Goal: Task Accomplishment & Management: Use online tool/utility

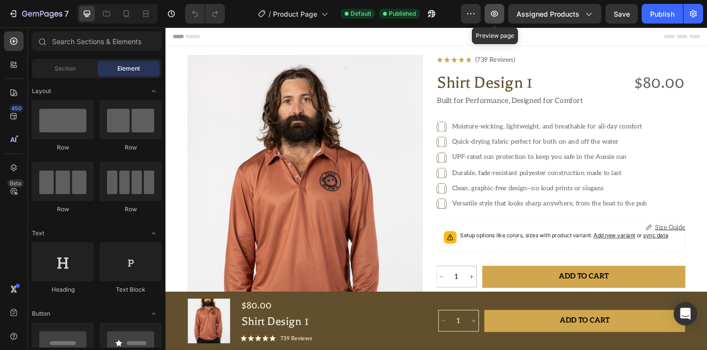
click at [499, 12] on icon "button" at bounding box center [494, 14] width 10 height 10
click at [657, 20] on button "Publish" at bounding box center [661, 14] width 41 height 20
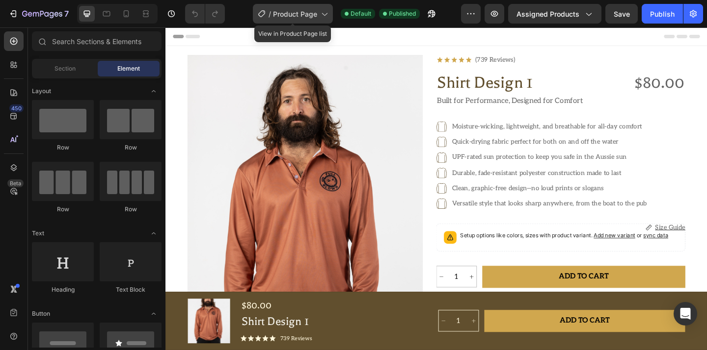
click at [311, 15] on span "Product Page" at bounding box center [295, 14] width 44 height 10
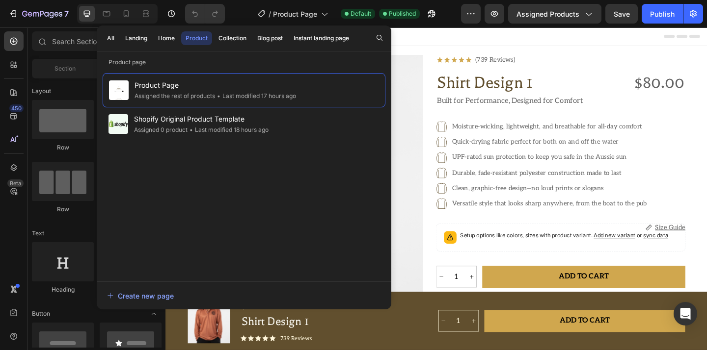
click at [373, 31] on div at bounding box center [379, 38] width 14 height 14
click at [168, 46] on div "All Landing Home Product Collection Blog post Instant landing page" at bounding box center [228, 39] width 263 height 26
click at [167, 38] on div "Home" at bounding box center [166, 38] width 17 height 9
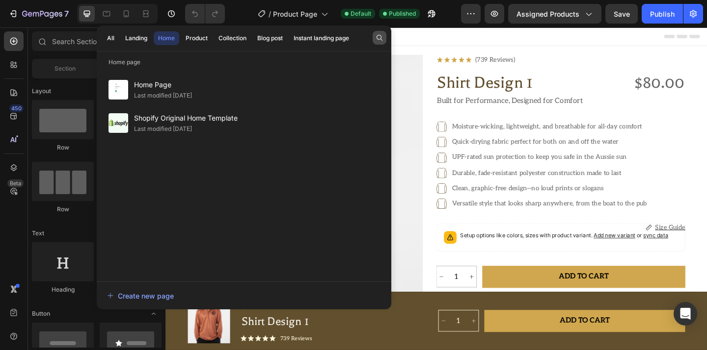
click at [382, 38] on icon "button" at bounding box center [379, 38] width 8 height 8
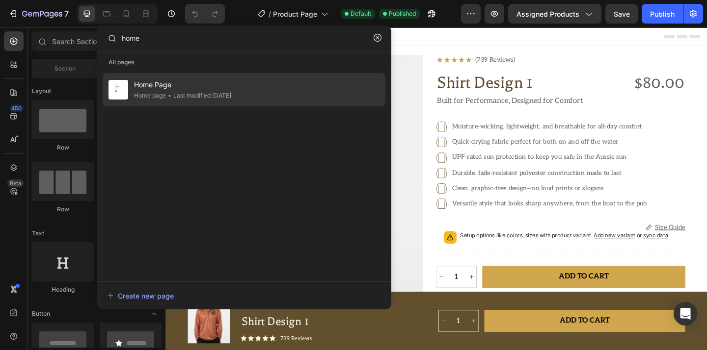
type input "home"
click at [294, 85] on div "Home Page Home page • Last modified 6 days ago" at bounding box center [244, 89] width 283 height 33
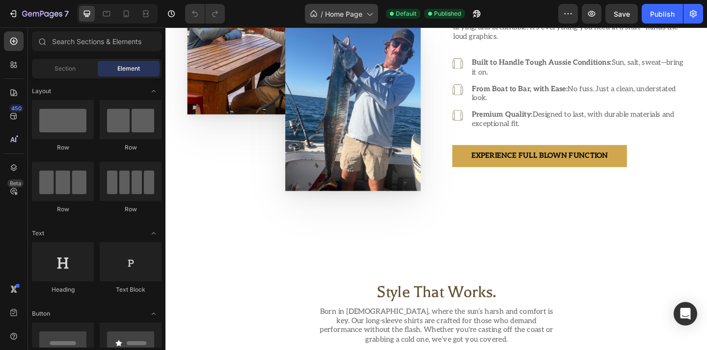
scroll to position [660, 0]
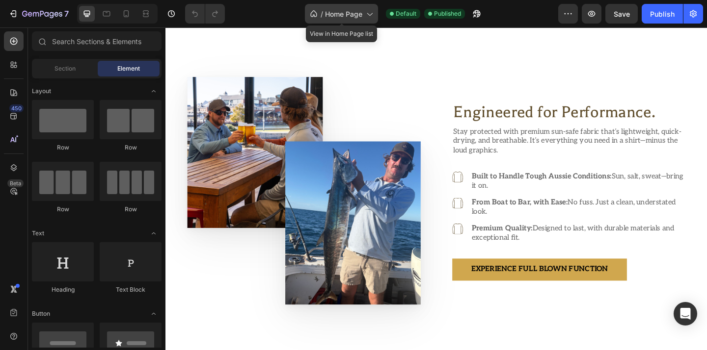
click at [359, 15] on span "Home Page" at bounding box center [343, 14] width 37 height 10
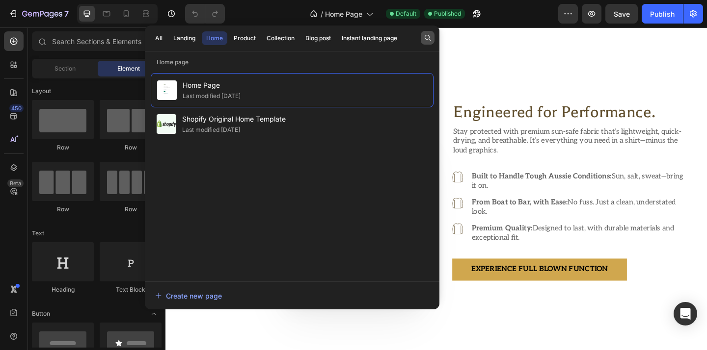
click at [426, 37] on icon "button" at bounding box center [427, 38] width 8 height 8
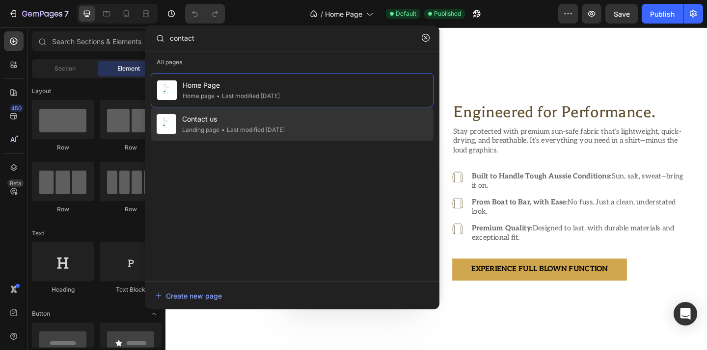
type input "contact"
click at [343, 118] on div "Contact us Landing page • Last modified 5 days ago" at bounding box center [292, 123] width 283 height 33
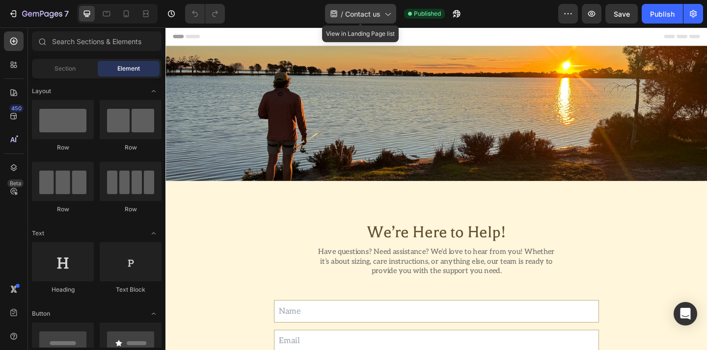
click at [386, 13] on icon at bounding box center [387, 14] width 10 height 10
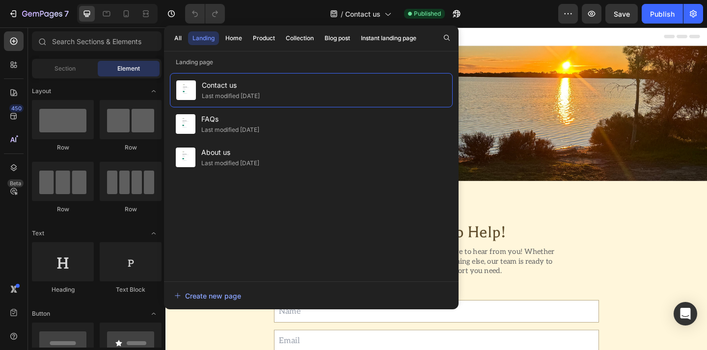
click at [438, 34] on div "All Landing Home Product Collection Blog post Instant landing page" at bounding box center [311, 39] width 294 height 26
click at [441, 35] on button "button" at bounding box center [447, 38] width 14 height 14
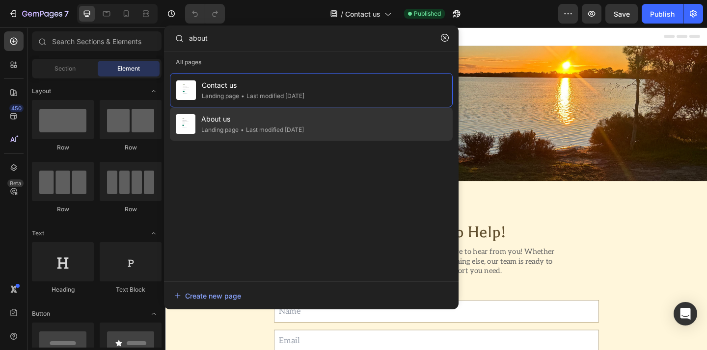
type input "about"
click at [361, 115] on div "About us Landing page • Last modified 6 days ago" at bounding box center [311, 123] width 283 height 33
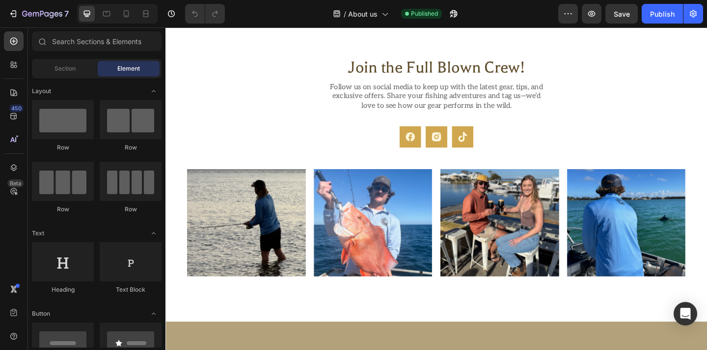
scroll to position [676, 0]
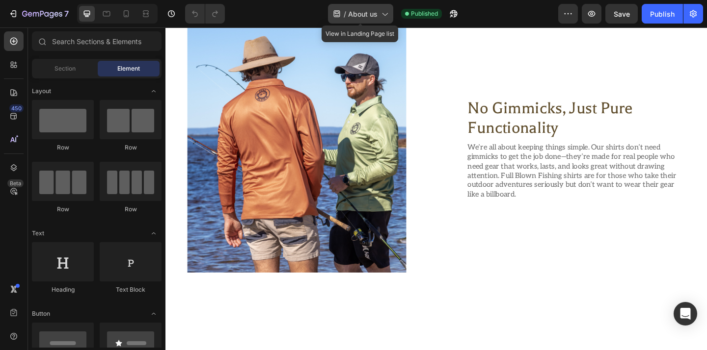
click at [377, 13] on div "/ About us" at bounding box center [360, 14] width 65 height 20
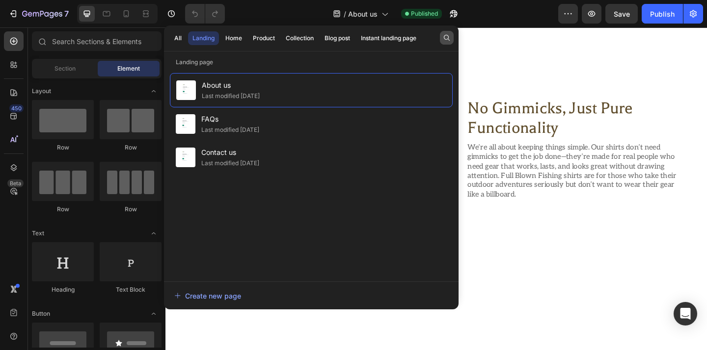
click at [446, 37] on icon "button" at bounding box center [447, 38] width 8 height 8
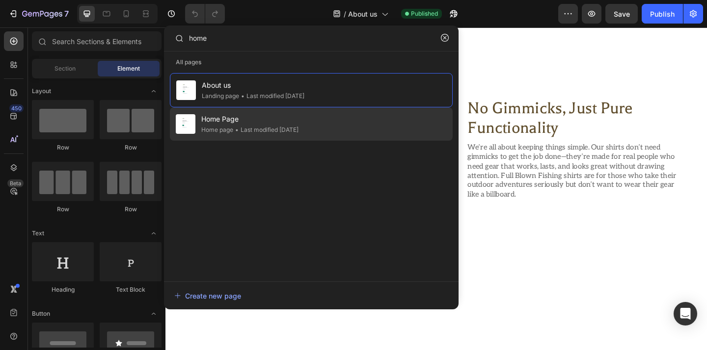
type input "home"
click at [335, 127] on div "Home Page Home page • Last modified 6 days ago" at bounding box center [311, 123] width 283 height 33
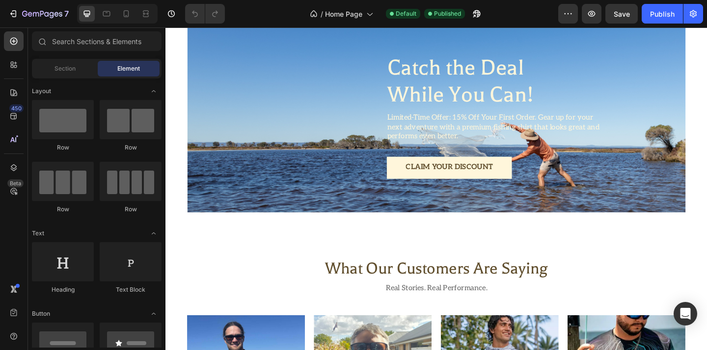
scroll to position [1342, 0]
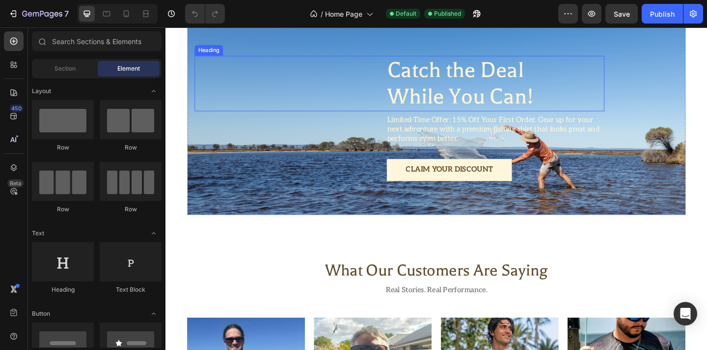
click at [521, 95] on h2 "Catch the Deal While You Can!" at bounding box center [523, 88] width 237 height 60
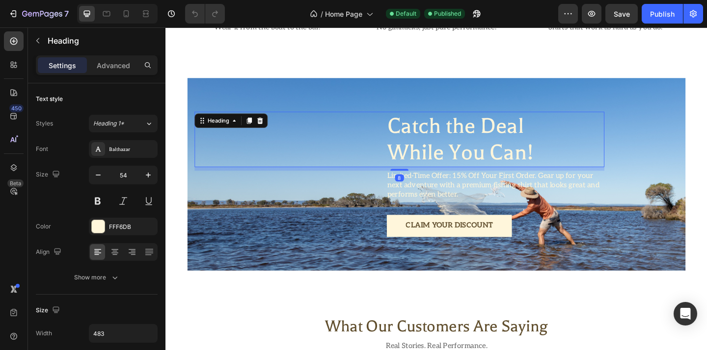
scroll to position [1275, 0]
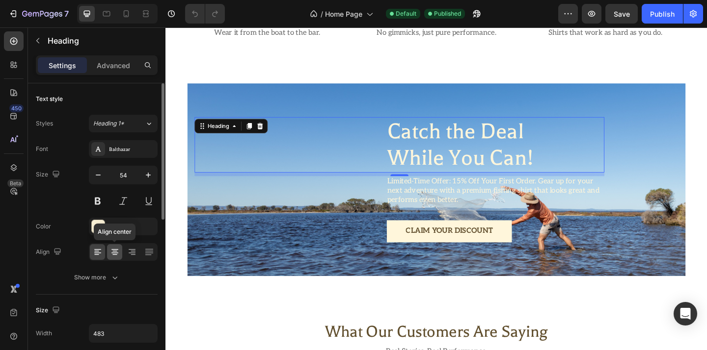
click at [115, 257] on icon at bounding box center [115, 252] width 10 height 10
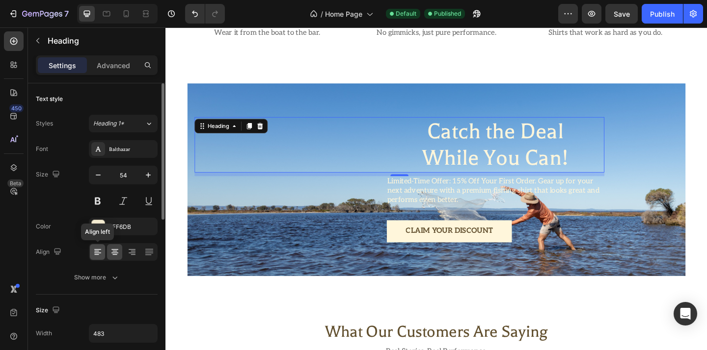
click at [103, 255] on div at bounding box center [97, 252] width 15 height 16
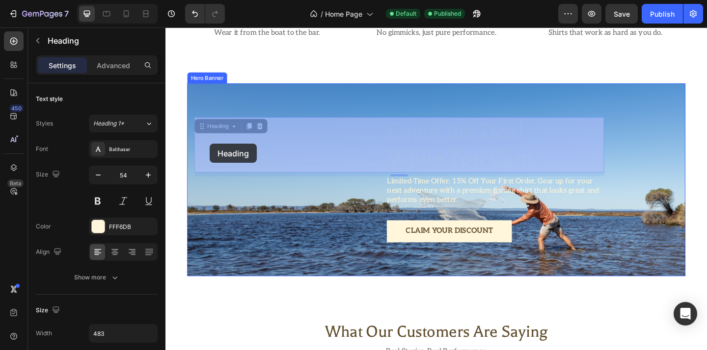
drag, startPoint x: 231, startPoint y: 137, endPoint x: 213, endPoint y: 154, distance: 23.6
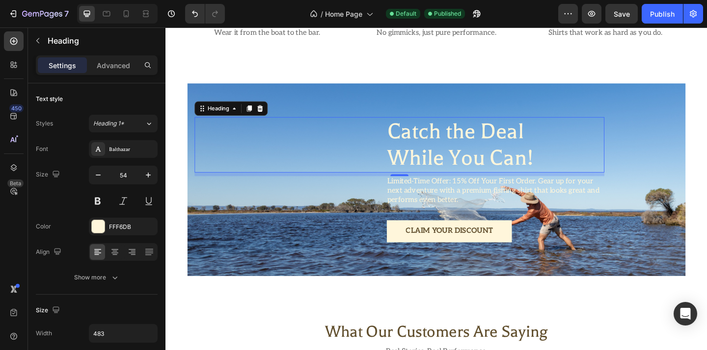
click at [434, 153] on h2 "Catch the Deal While You Can!" at bounding box center [523, 155] width 237 height 60
click at [405, 144] on h2 "Catch the Deal While You Can!" at bounding box center [523, 155] width 237 height 60
click at [403, 157] on div "Catch the Deal While You Can!" at bounding box center [420, 155] width 446 height 60
click at [398, 162] on div "Catch the Deal While You Can!" at bounding box center [420, 155] width 446 height 60
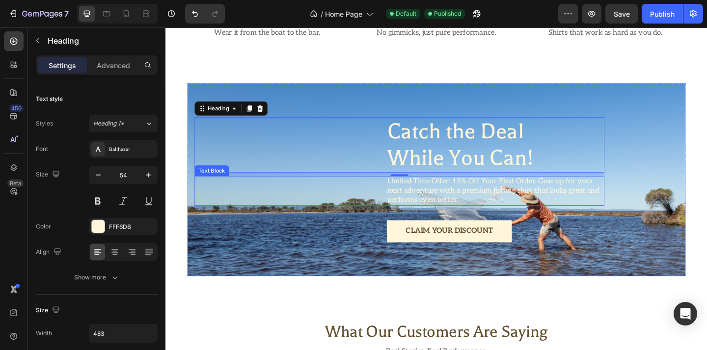
click at [396, 215] on div "Limited-Time Offer: 15% Off Your First Order. Gear up for your next adventure w…" at bounding box center [420, 205] width 446 height 32
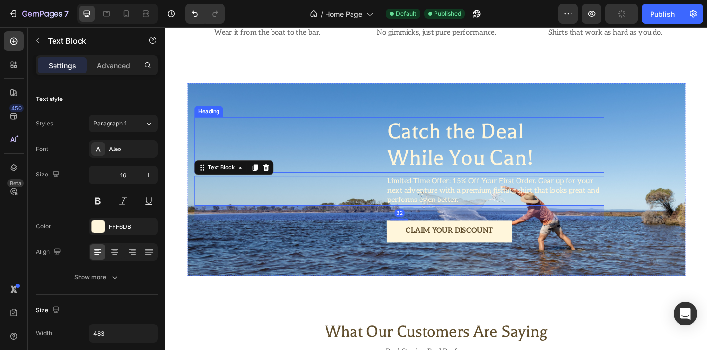
click at [403, 137] on div "Catch the Deal While You Can!" at bounding box center [420, 155] width 446 height 60
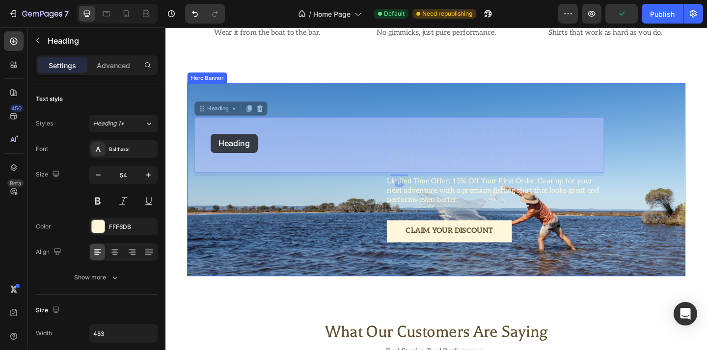
drag, startPoint x: 231, startPoint y: 118, endPoint x: 214, endPoint y: 143, distance: 30.5
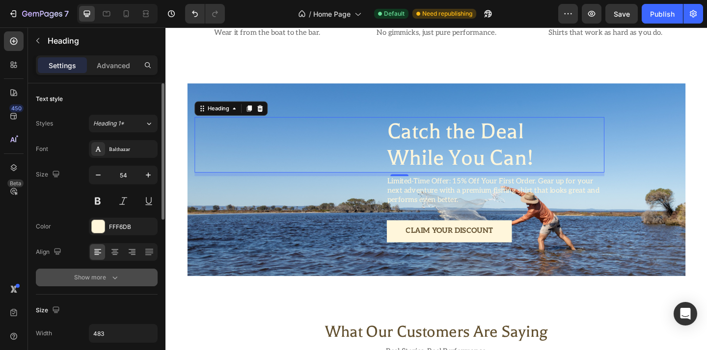
click at [108, 273] on div "Show more" at bounding box center [97, 278] width 46 height 10
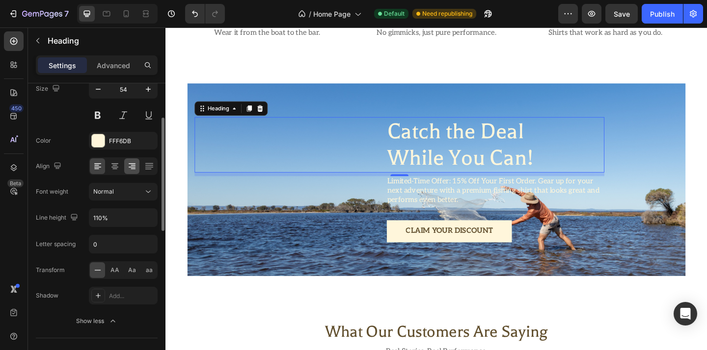
scroll to position [234, 0]
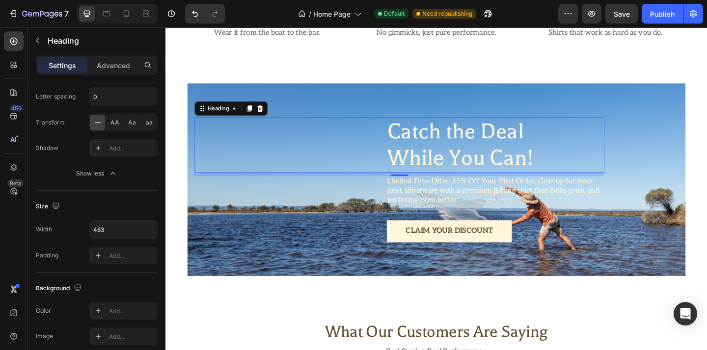
click at [394, 159] on div "Catch the Deal While You Can!" at bounding box center [420, 155] width 446 height 60
click at [404, 140] on div "Catch the Deal While You Can!" at bounding box center [420, 155] width 446 height 60
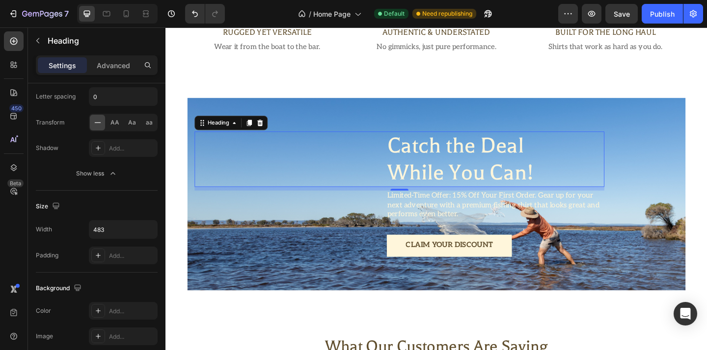
scroll to position [1255, 0]
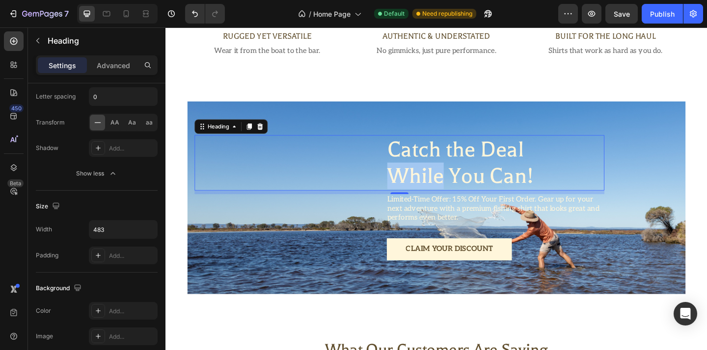
click at [431, 178] on p "Catch the Deal While You Can!" at bounding box center [523, 175] width 235 height 58
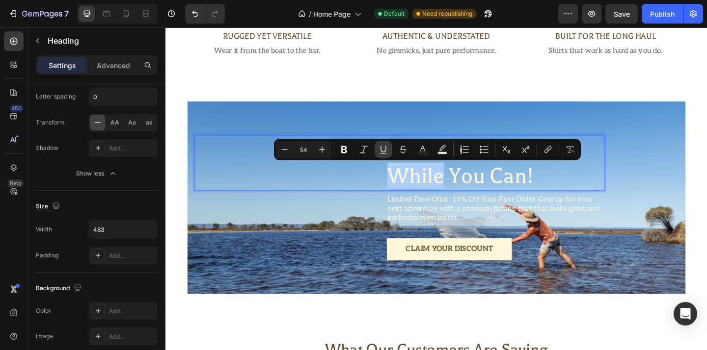
click at [387, 150] on icon "Editor contextual toolbar" at bounding box center [383, 150] width 10 height 10
click at [396, 197] on div "Catch the Deal While You Can!" at bounding box center [420, 175] width 446 height 60
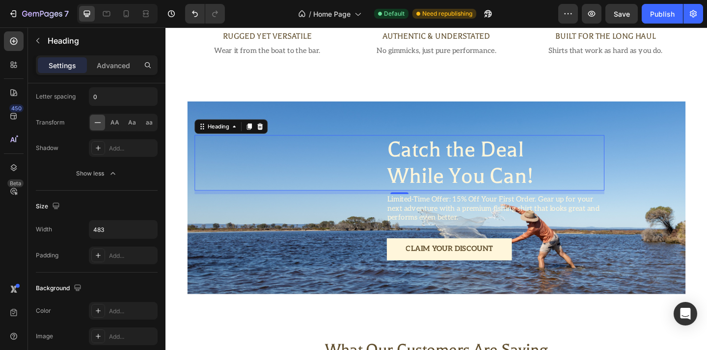
click at [385, 169] on div "Catch the Deal While You Can!" at bounding box center [420, 175] width 446 height 60
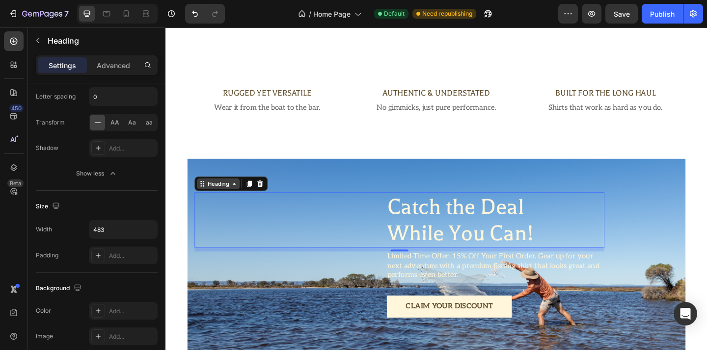
scroll to position [1203, 0]
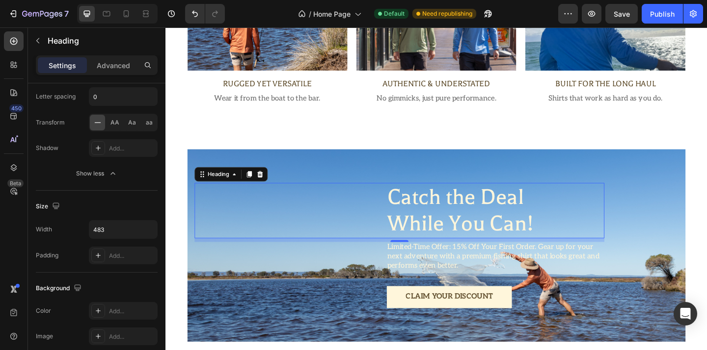
click at [406, 217] on p "Catch the Deal While You Can!" at bounding box center [523, 227] width 235 height 58
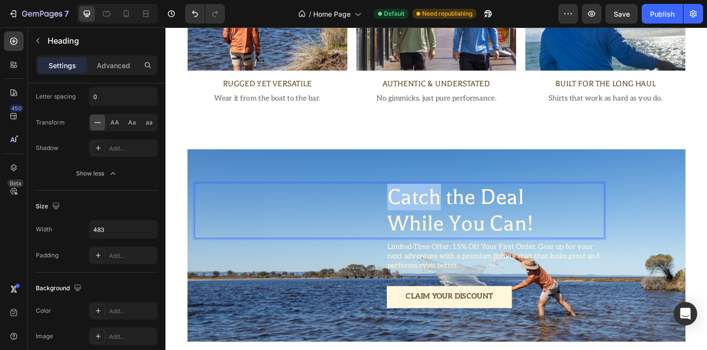
click at [406, 217] on p "Catch the Deal While You Can!" at bounding box center [523, 227] width 235 height 58
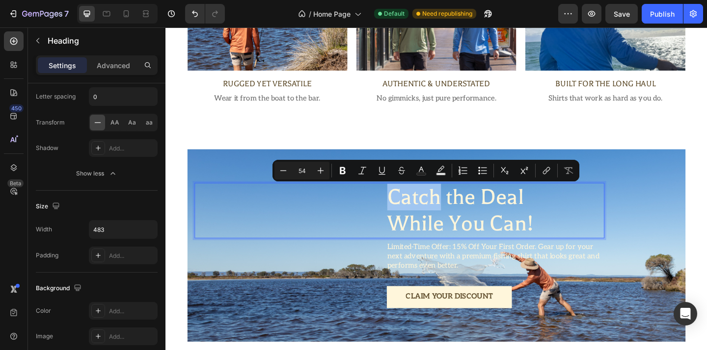
click at [398, 242] on div "Catch the Deal While You Can!" at bounding box center [420, 227] width 446 height 60
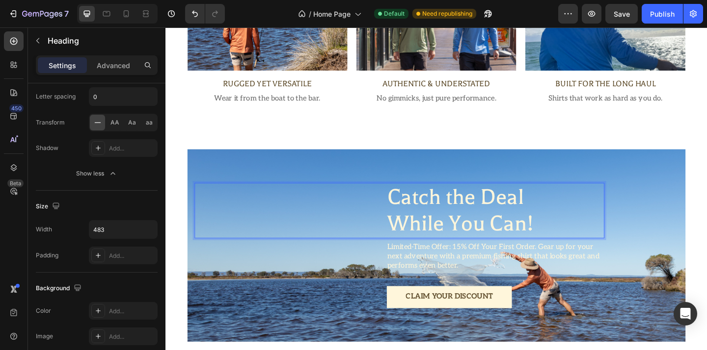
click at [406, 252] on p "Catch the Deal While You Can!" at bounding box center [523, 227] width 235 height 58
click at [381, 210] on div "Catch the Deal While You Can!" at bounding box center [420, 227] width 446 height 60
drag, startPoint x: 234, startPoint y: 189, endPoint x: 344, endPoint y: 210, distance: 112.2
click at [344, 210] on div "Catch the Deal While You Can! Heading 8" at bounding box center [420, 227] width 446 height 60
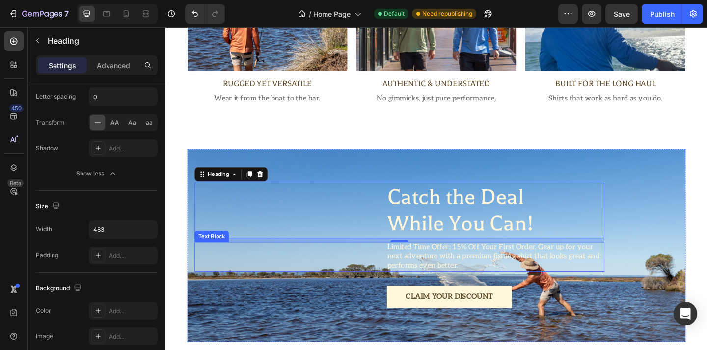
drag, startPoint x: 239, startPoint y: 189, endPoint x: 248, endPoint y: 291, distance: 102.0
click at [249, 291] on div "Catch the Deal While You Can! Heading 8 Limited-Time Offer: 15% Off Your First …" at bounding box center [420, 265] width 446 height 136
drag, startPoint x: 204, startPoint y: 188, endPoint x: 368, endPoint y: 187, distance: 163.9
click at [368, 187] on div "Catch the Deal While You Can! Heading 8 Limited-Time Offer: 15% Off Your First …" at bounding box center [460, 265] width 542 height 210
click at [368, 187] on div "Background Image" at bounding box center [460, 265] width 542 height 210
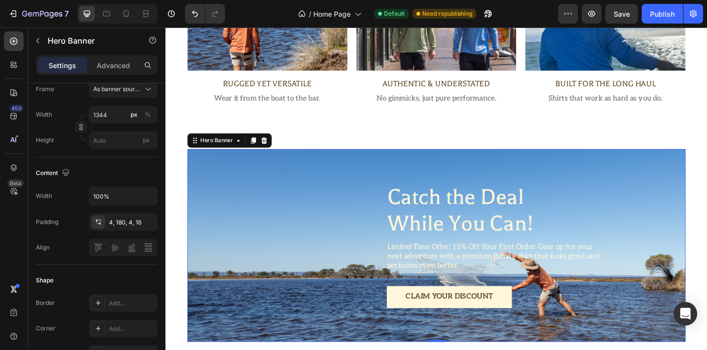
scroll to position [0, 0]
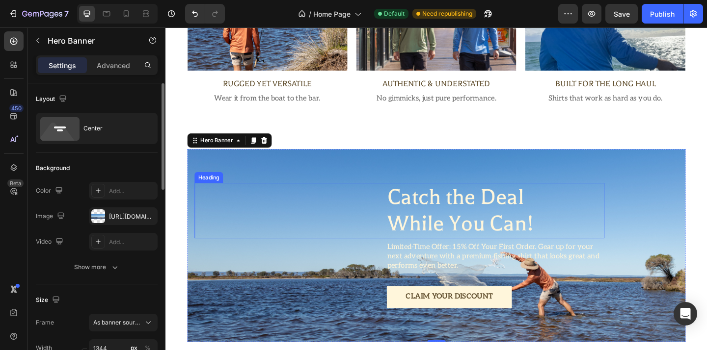
click at [308, 226] on div "Catch the Deal While You Can!" at bounding box center [420, 227] width 446 height 60
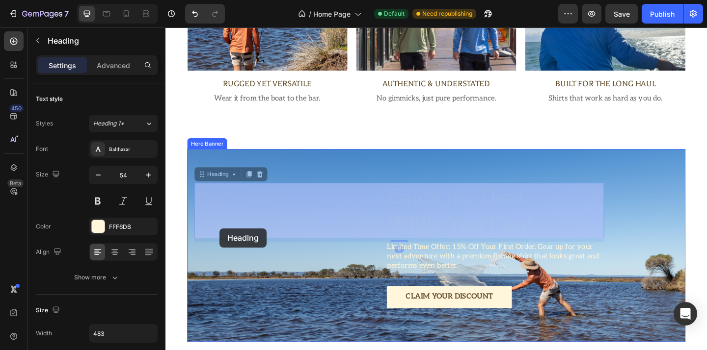
drag, startPoint x: 228, startPoint y: 192, endPoint x: 224, endPoint y: 244, distance: 52.6
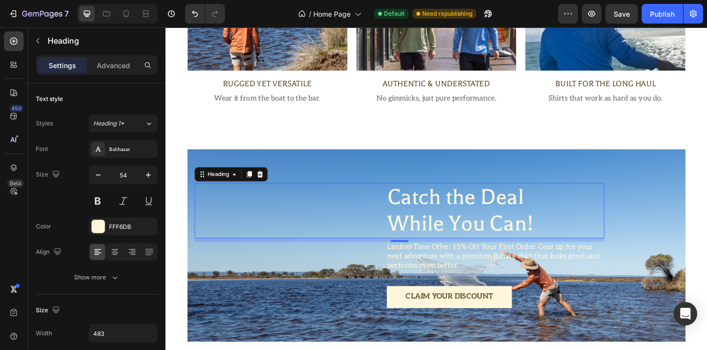
click at [389, 236] on div "Catch the Deal While You Can!" at bounding box center [420, 227] width 446 height 60
click at [406, 211] on p "Catch the Deal While You Can!" at bounding box center [523, 227] width 235 height 58
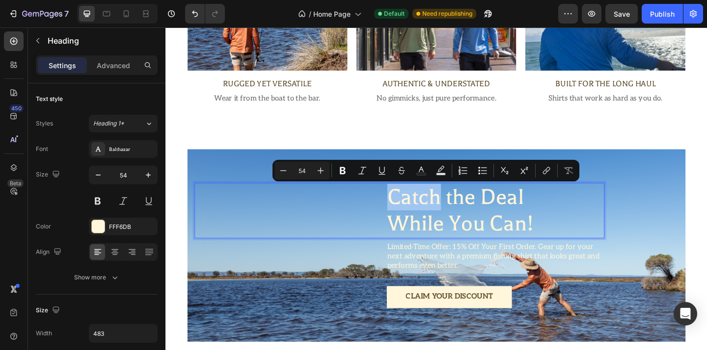
click at [396, 214] on div "Catch the Deal While You Can!" at bounding box center [420, 227] width 446 height 60
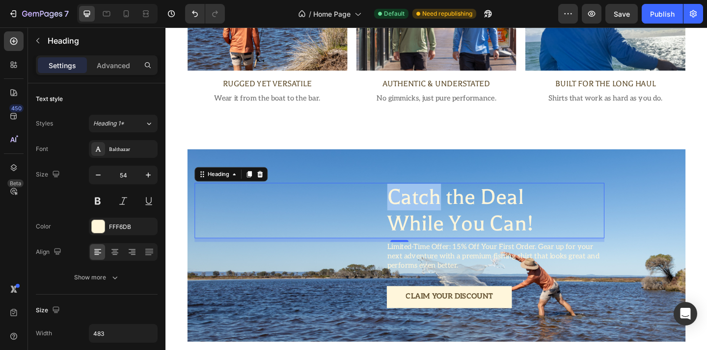
click at [396, 224] on div "Catch the Deal While You Can!" at bounding box center [420, 227] width 446 height 60
click at [396, 235] on div "Catch the Deal While You Can!" at bounding box center [420, 227] width 446 height 60
click at [396, 242] on div "Catch the Deal While You Can!" at bounding box center [420, 227] width 446 height 60
click at [556, 233] on p "Catch the Deal While You Can!" at bounding box center [523, 227] width 235 height 58
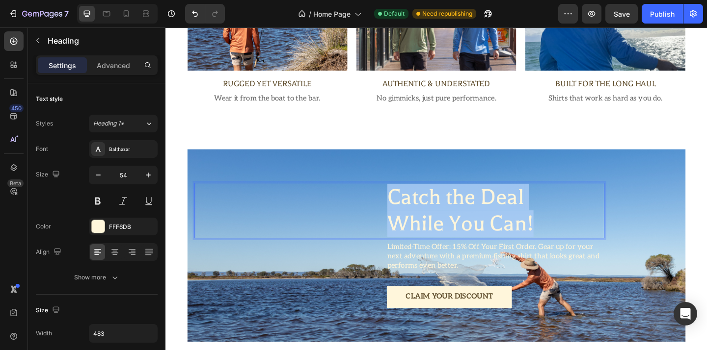
drag, startPoint x: 588, startPoint y: 244, endPoint x: 383, endPoint y: 205, distance: 208.8
click at [383, 205] on div "Catch the Deal While You Can!" at bounding box center [420, 227] width 446 height 60
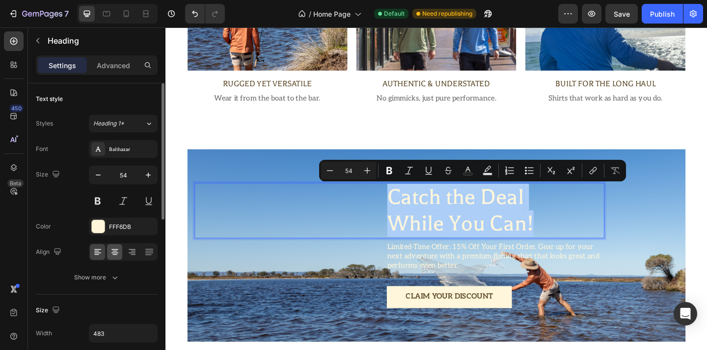
click at [117, 249] on icon at bounding box center [115, 252] width 10 height 10
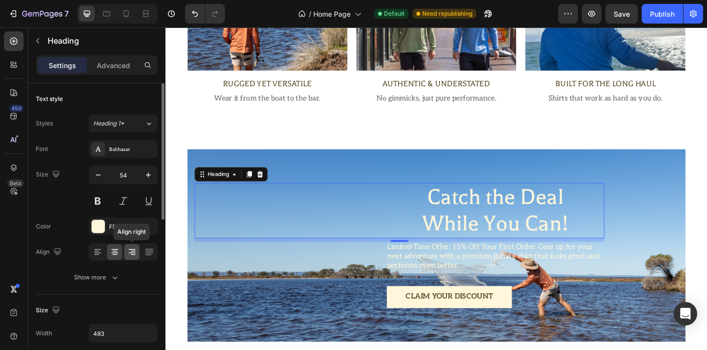
click at [132, 249] on icon at bounding box center [132, 252] width 10 height 10
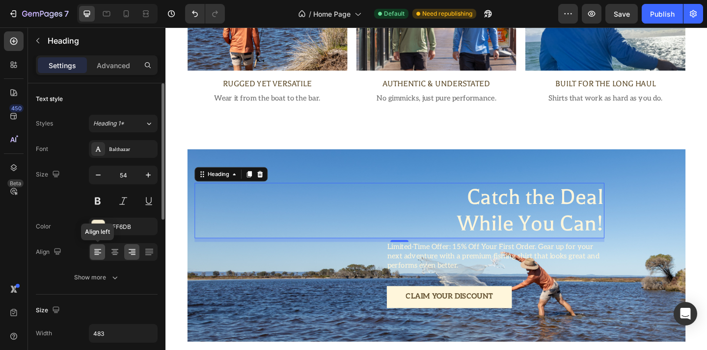
click at [103, 253] on div at bounding box center [97, 252] width 15 height 16
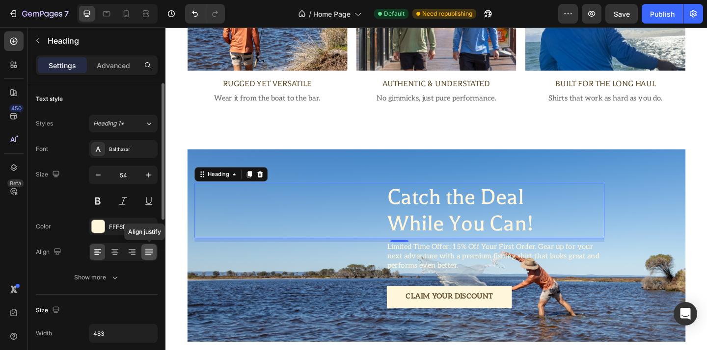
click at [148, 254] on icon at bounding box center [149, 252] width 10 height 10
click at [415, 220] on p "Catch the Deal While You Can!" at bounding box center [523, 227] width 235 height 58
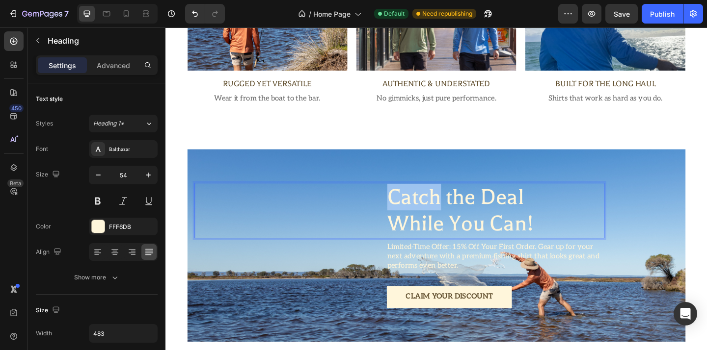
click at [415, 220] on p "Catch the Deal While You Can!" at bounding box center [523, 227] width 235 height 58
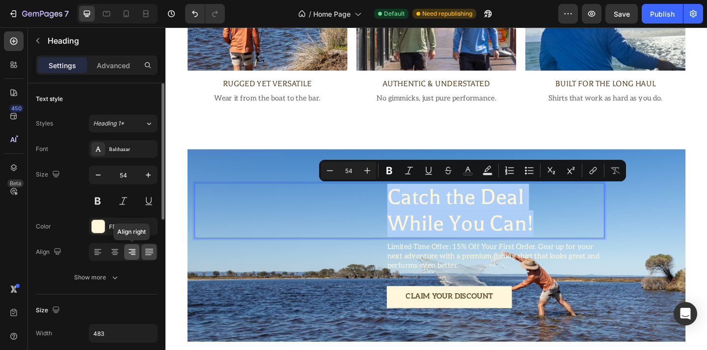
click at [125, 255] on div at bounding box center [131, 252] width 15 height 16
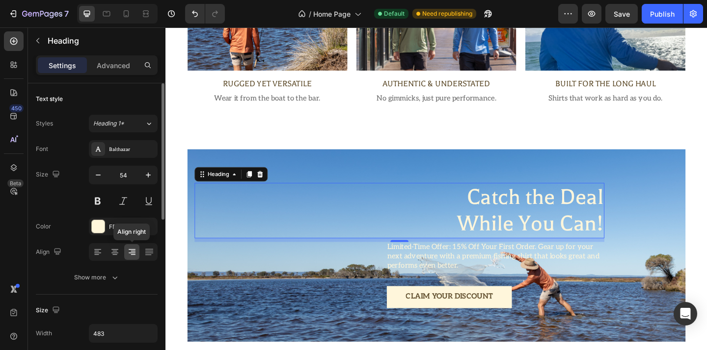
click at [133, 255] on icon at bounding box center [133, 255] width 5 height 1
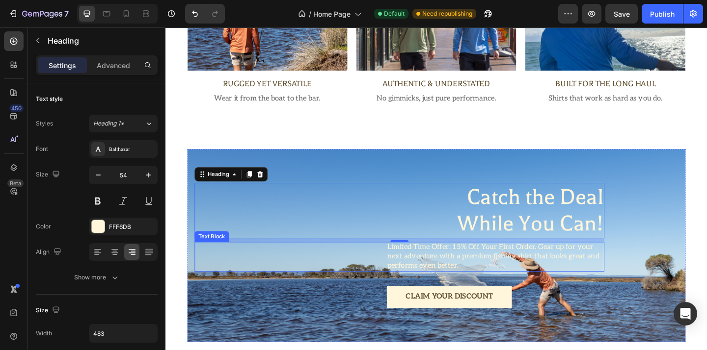
click at [475, 278] on p "Limited-Time Offer: 15% Off Your First Order. Gear up for your next adventure w…" at bounding box center [523, 277] width 235 height 30
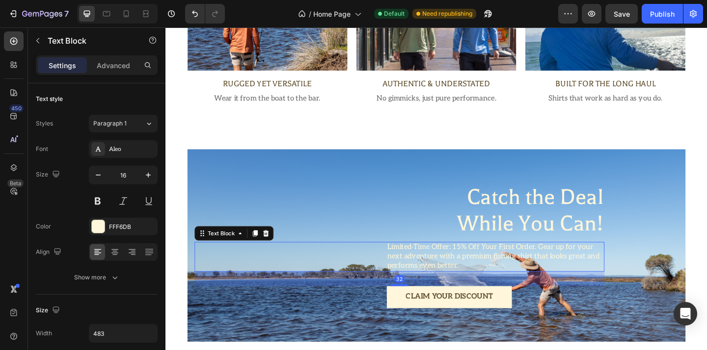
click at [475, 278] on p "Limited-Time Offer: 15% Off Your First Order. Gear up for your next adventure w…" at bounding box center [523, 277] width 235 height 30
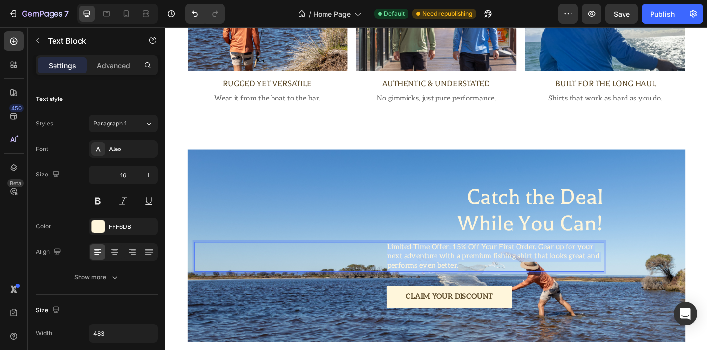
click at [475, 278] on p "Limited-Time Offer: 15% Off Your First Order. Gear up for your next adventure w…" at bounding box center [523, 277] width 235 height 30
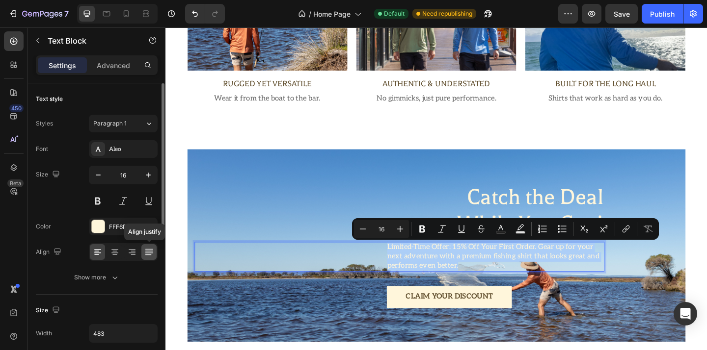
click at [149, 250] on icon at bounding box center [149, 252] width 10 height 10
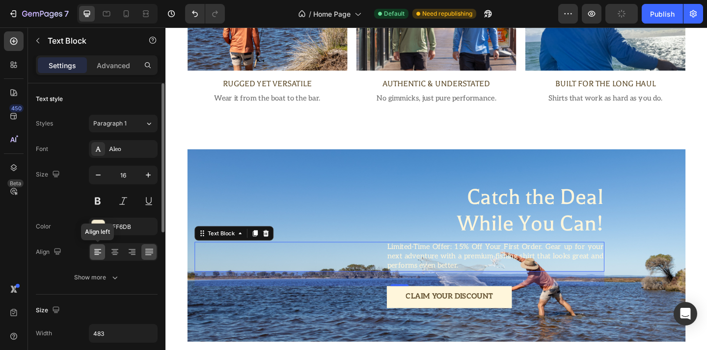
click at [102, 250] on icon at bounding box center [98, 252] width 10 height 10
click at [348, 305] on div "32" at bounding box center [420, 301] width 446 height 16
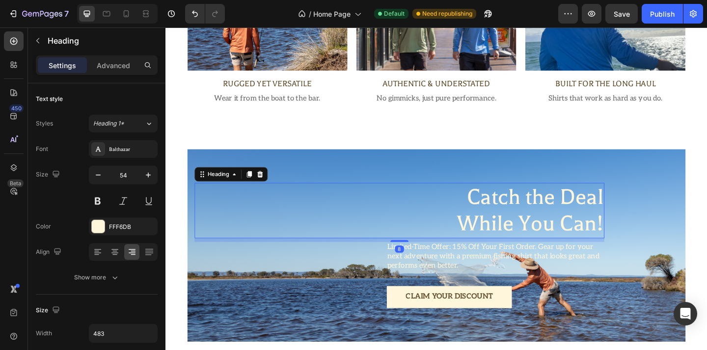
click at [499, 240] on p "Catch the Deal While You Can!" at bounding box center [523, 227] width 235 height 58
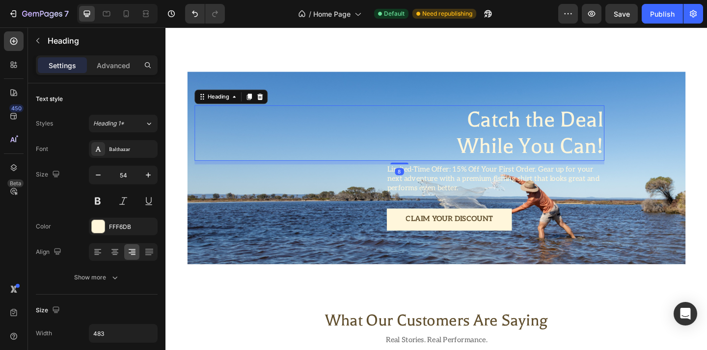
scroll to position [1284, 0]
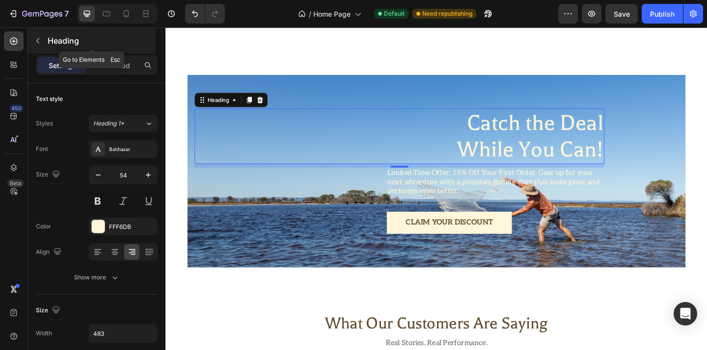
click at [39, 47] on button "button" at bounding box center [38, 41] width 16 height 16
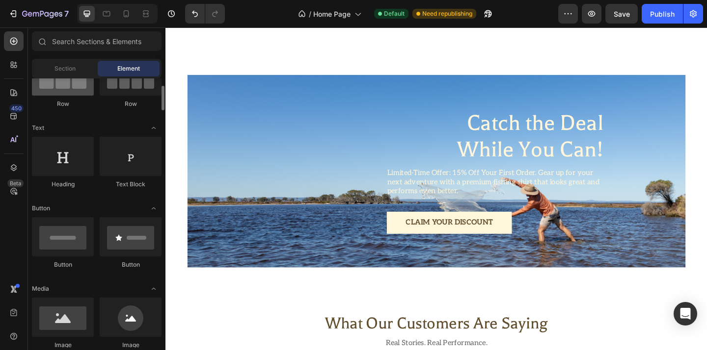
scroll to position [106, 0]
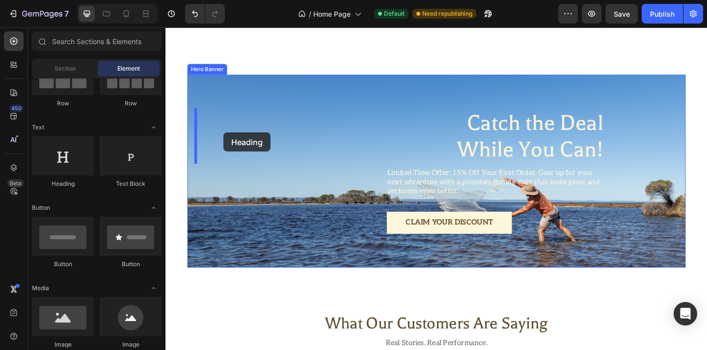
drag, startPoint x: 238, startPoint y: 190, endPoint x: 228, endPoint y: 142, distance: 49.2
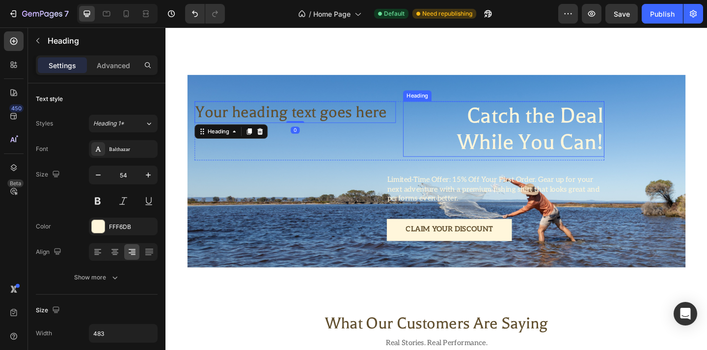
click at [553, 126] on h2 "Catch the Deal While You Can!" at bounding box center [532, 138] width 219 height 60
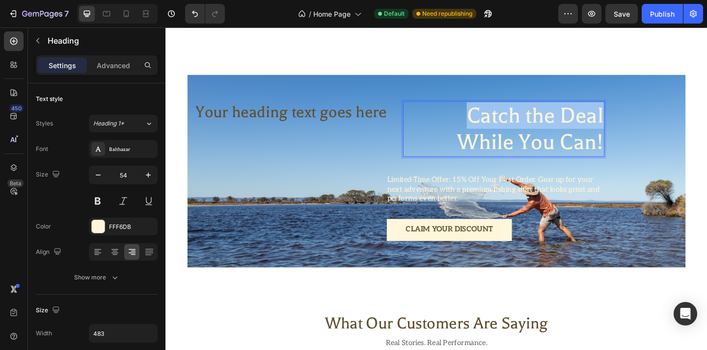
click at [553, 126] on p "Catch the Deal While You Can!" at bounding box center [532, 138] width 217 height 58
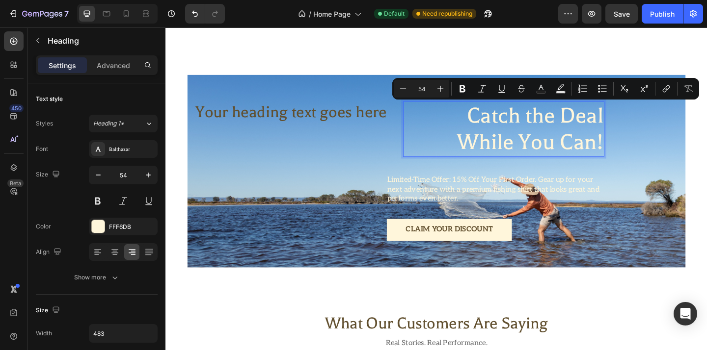
click at [547, 143] on p "Catch the Deal While You Can!" at bounding box center [532, 138] width 217 height 58
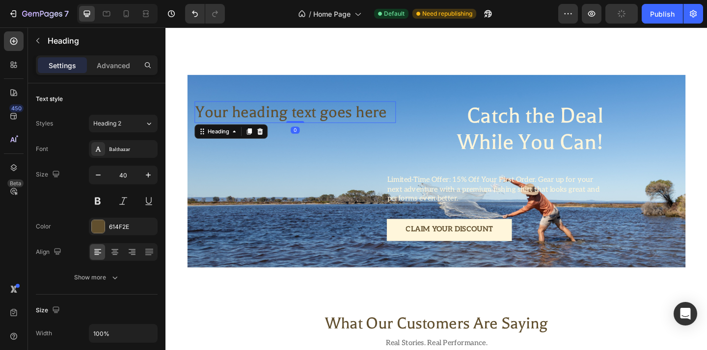
click at [340, 124] on h2 "Your heading text goes here" at bounding box center [306, 120] width 219 height 24
click at [340, 124] on p "Your heading text goes here" at bounding box center [306, 120] width 217 height 22
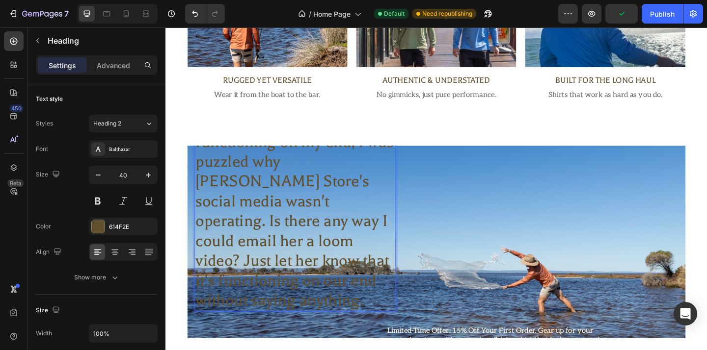
scroll to position [1284, 0]
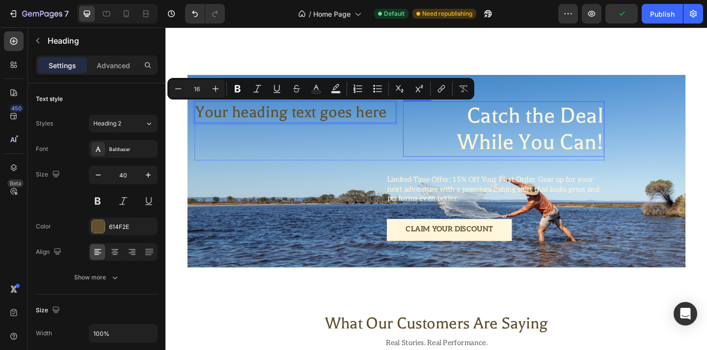
click at [529, 142] on p "Catch the Deal While You Can!" at bounding box center [532, 138] width 217 height 58
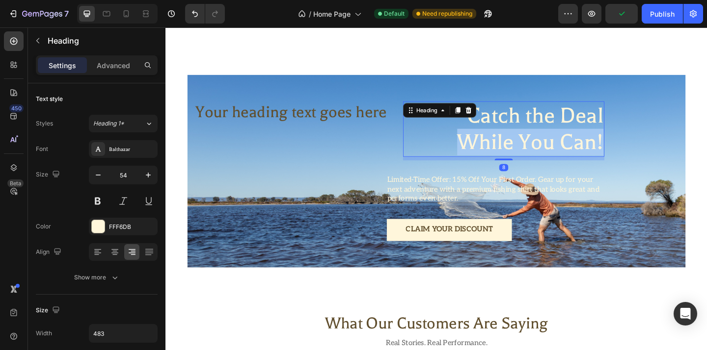
click at [529, 142] on p "Catch the Deal While You Can!" at bounding box center [532, 138] width 217 height 58
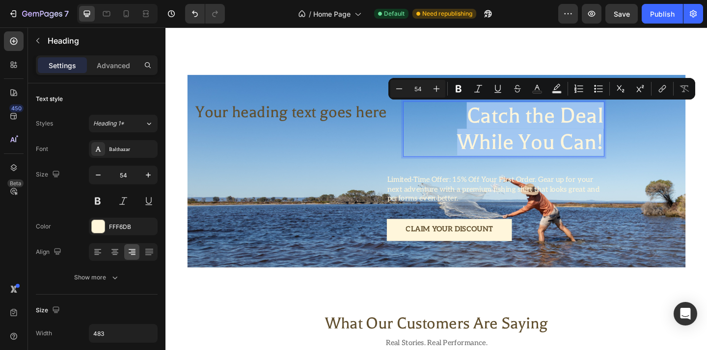
copy p "Catch the Deal While You Can!"
click at [359, 122] on p "Your heading text goes here" at bounding box center [306, 120] width 217 height 22
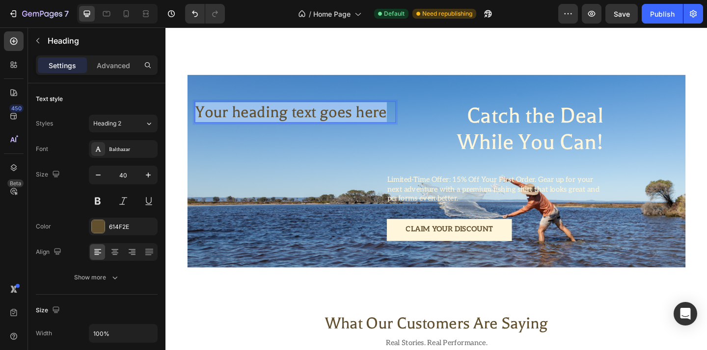
click at [359, 122] on p "Your heading text goes here" at bounding box center [306, 120] width 217 height 22
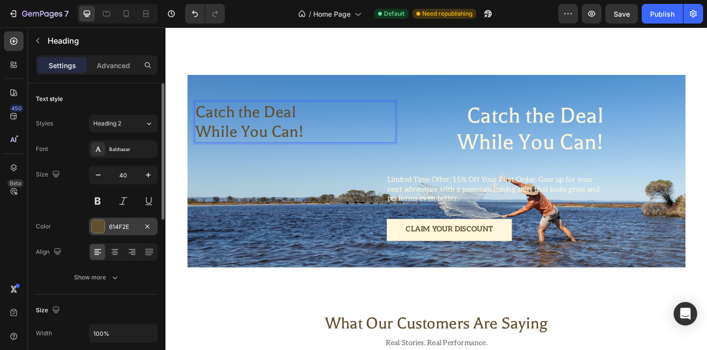
click at [99, 231] on div at bounding box center [98, 226] width 13 height 13
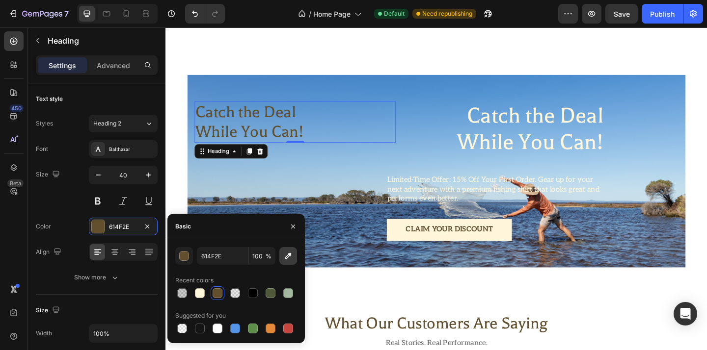
click at [288, 255] on icon "button" at bounding box center [288, 256] width 6 height 6
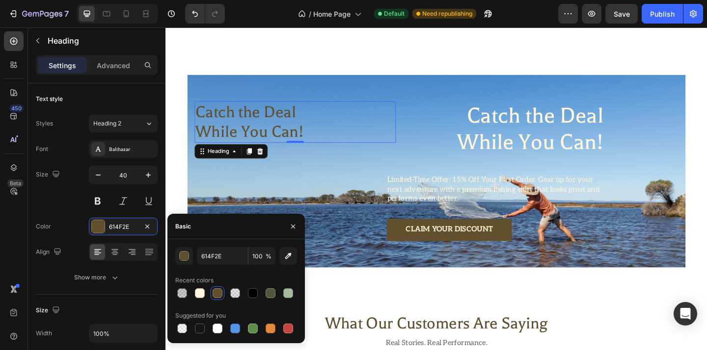
type input "FFF6DB"
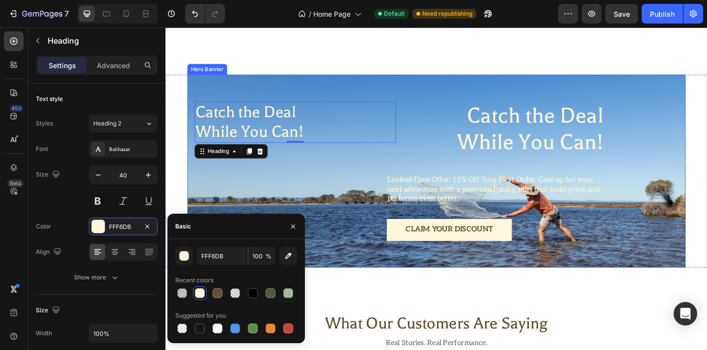
click at [410, 272] on div "Background Image" at bounding box center [460, 184] width 542 height 210
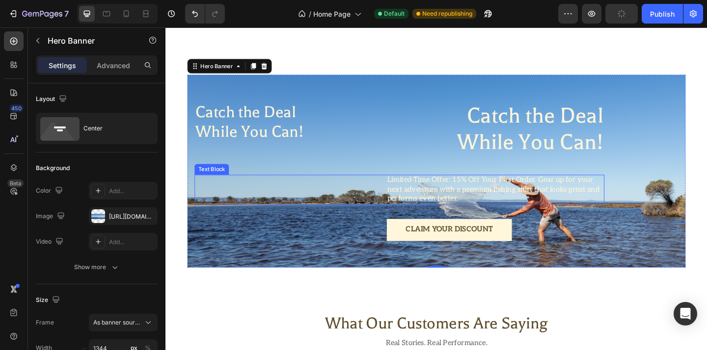
click at [535, 195] on p "Limited-Time Offer: 15% Off Your First Order. Gear up for your next adventure w…" at bounding box center [523, 204] width 235 height 30
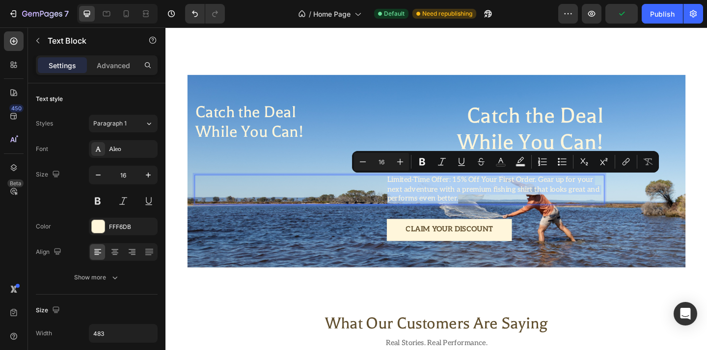
click at [257, 207] on div "Limited-Time Offer: 15% Off Your First Order. Gear up for your next adventure w…" at bounding box center [420, 204] width 446 height 32
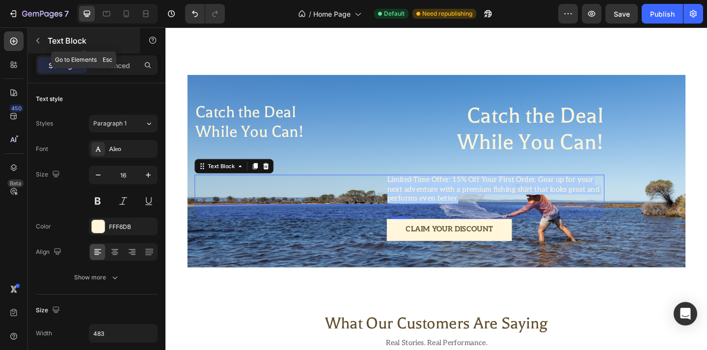
click at [43, 45] on button "button" at bounding box center [38, 41] width 16 height 16
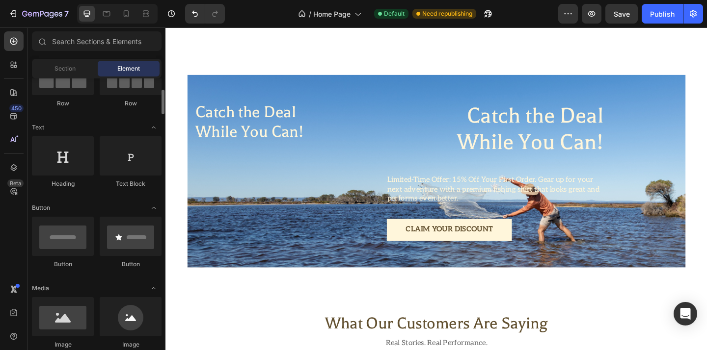
scroll to position [112, 0]
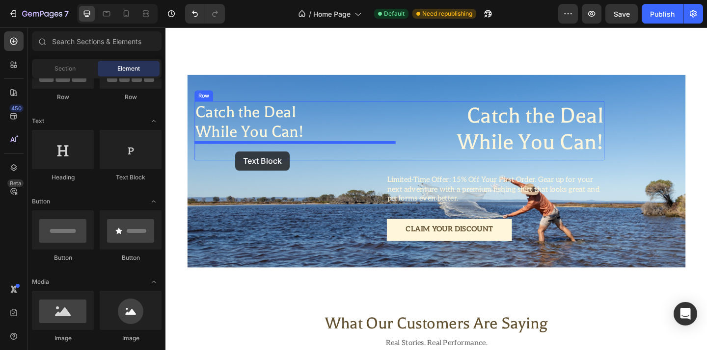
drag, startPoint x: 292, startPoint y: 188, endPoint x: 241, endPoint y: 162, distance: 57.3
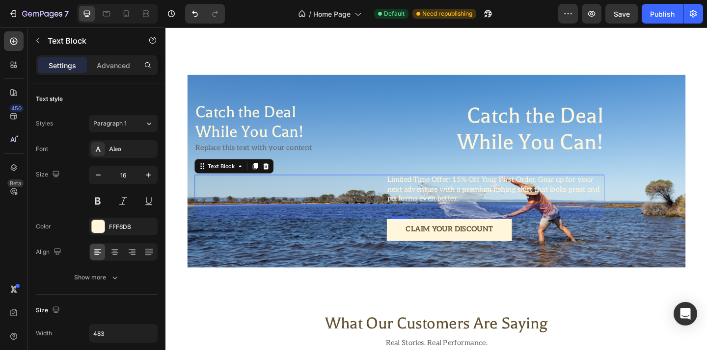
click at [512, 204] on p "Limited-Time Offer: 15% Off Your First Order. Gear up for your next adventure w…" at bounding box center [523, 204] width 235 height 30
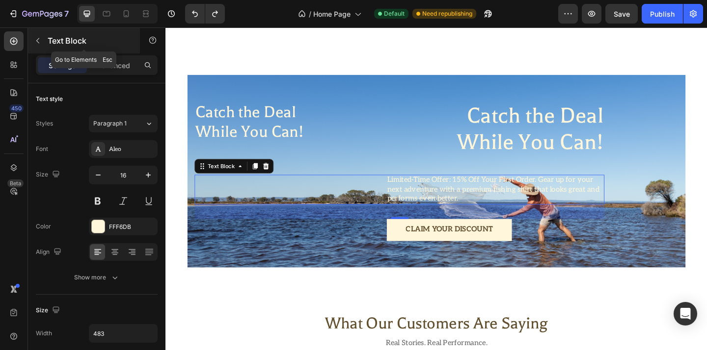
click at [40, 37] on icon "button" at bounding box center [38, 41] width 8 height 8
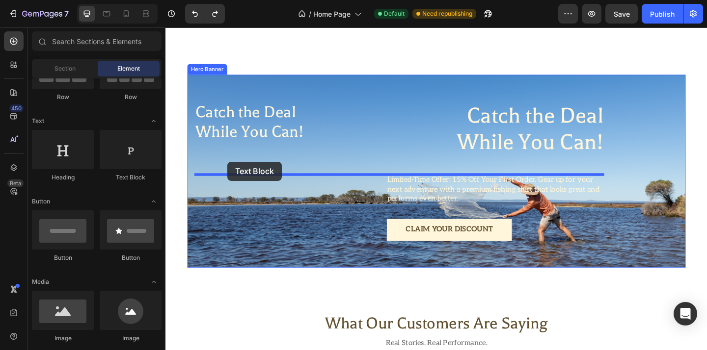
drag, startPoint x: 284, startPoint y: 172, endPoint x: 233, endPoint y: 174, distance: 51.5
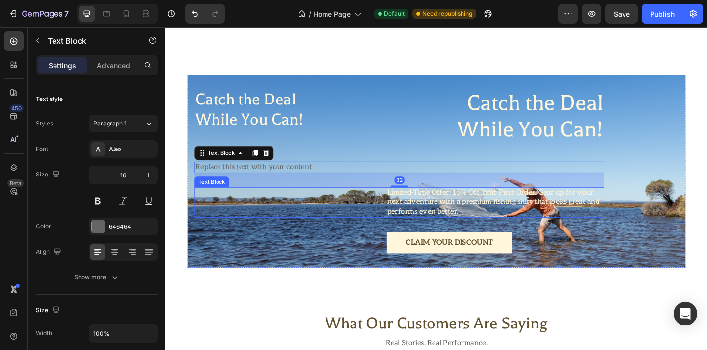
click at [437, 222] on p "Limited-Time Offer: 15% Off Your First Order. Gear up for your next adventure w…" at bounding box center [523, 218] width 235 height 30
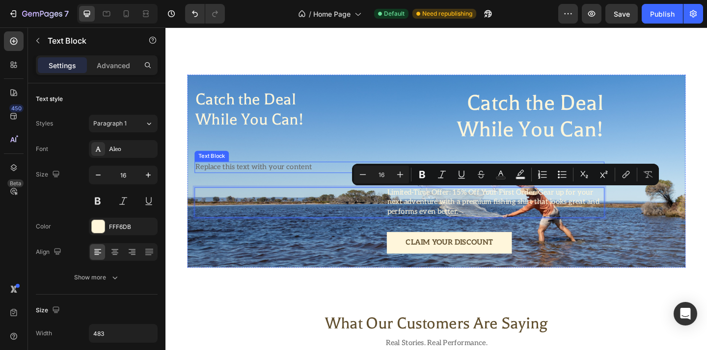
click at [293, 180] on div "Replace this text with your content" at bounding box center [420, 180] width 446 height 12
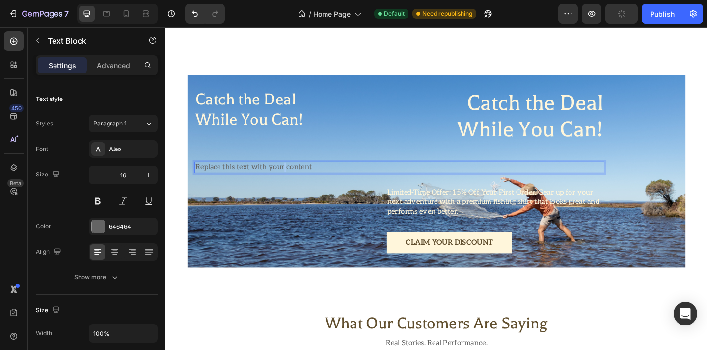
click at [293, 180] on div "Replace this text with your content" at bounding box center [420, 180] width 446 height 12
click at [293, 180] on p "Replace this text with your content" at bounding box center [420, 180] width 444 height 10
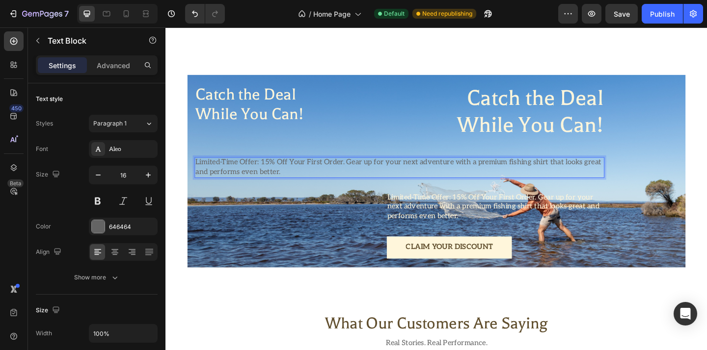
click at [274, 187] on p "Limited-Time Offer: 15% Off Your First Order. Gear up for your next adventure w…" at bounding box center [420, 180] width 444 height 21
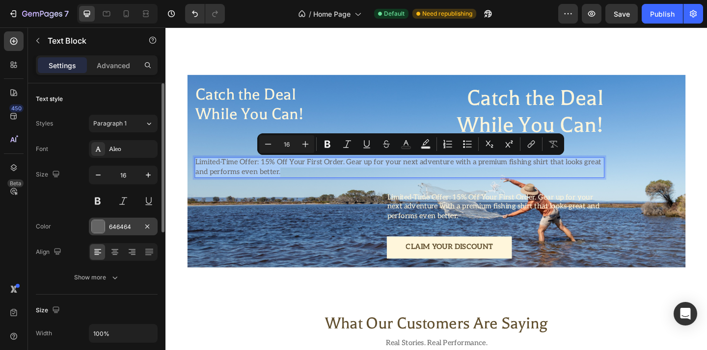
click at [102, 226] on div at bounding box center [98, 226] width 13 height 13
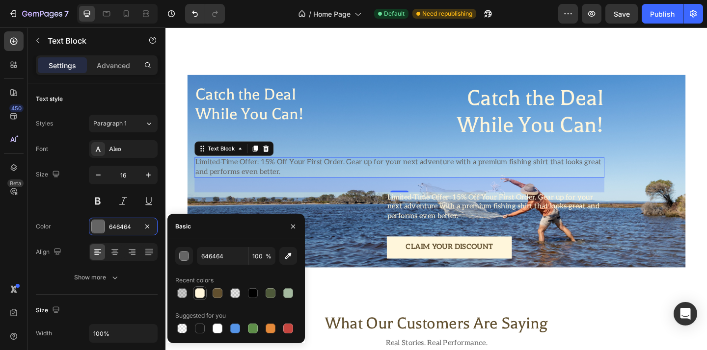
click at [204, 300] on div at bounding box center [200, 294] width 14 height 14
type input "FFF6DB"
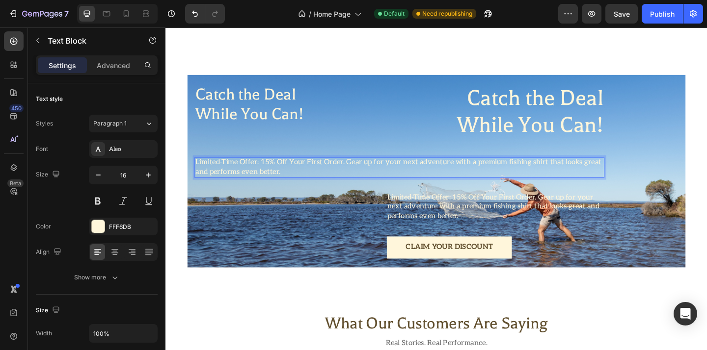
click at [364, 175] on p "Limited-Time Offer: 15% Off Your First Order. Gear up for your next adventure w…" at bounding box center [420, 180] width 444 height 21
click at [478, 185] on p "Gear up for your next adventure with a premium fishing shirt that looks great a…" at bounding box center [420, 185] width 444 height 10
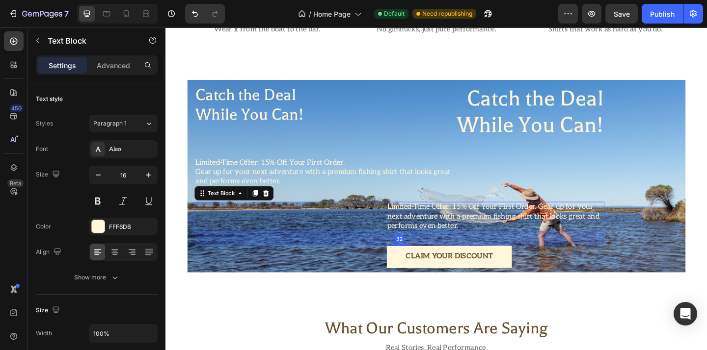
click at [447, 240] on p "Limited-Time Offer: 15% Off Your First Order. Gear up for your next adventure w…" at bounding box center [523, 233] width 235 height 30
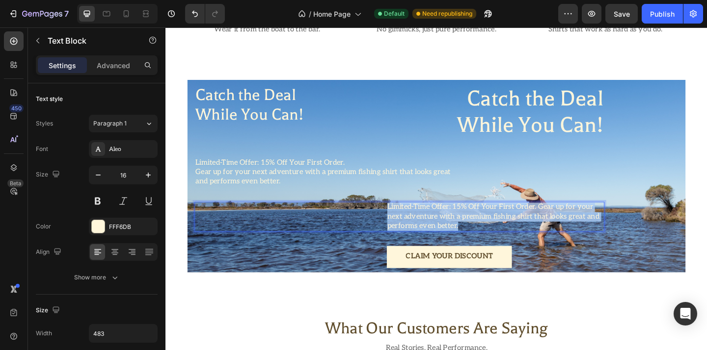
click at [447, 240] on p "Limited-Time Offer: 15% Off Your First Order. Gear up for your next adventure w…" at bounding box center [523, 233] width 235 height 30
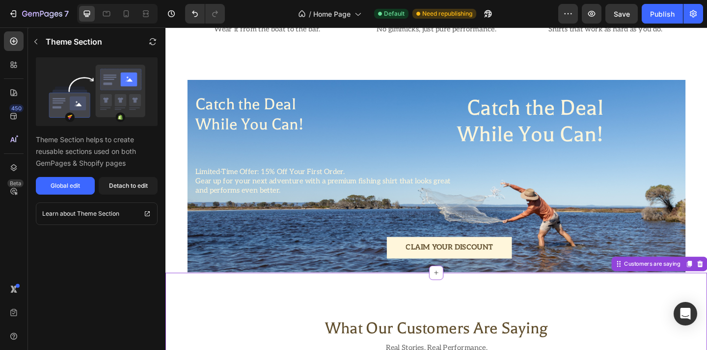
click at [490, 233] on div "Rich Text Editor. Editing area: main" at bounding box center [523, 234] width 237 height 12
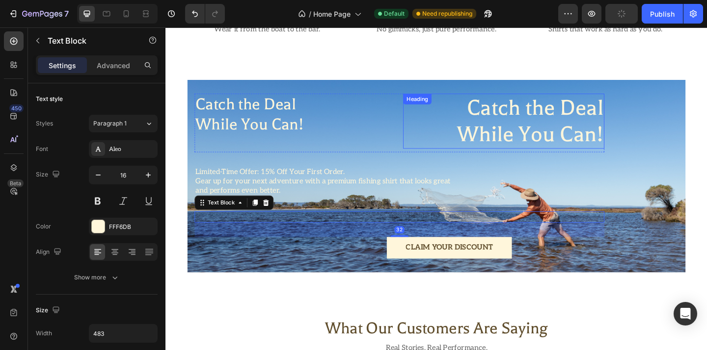
click at [559, 131] on p "Catch the Deal While You Can!" at bounding box center [532, 130] width 217 height 58
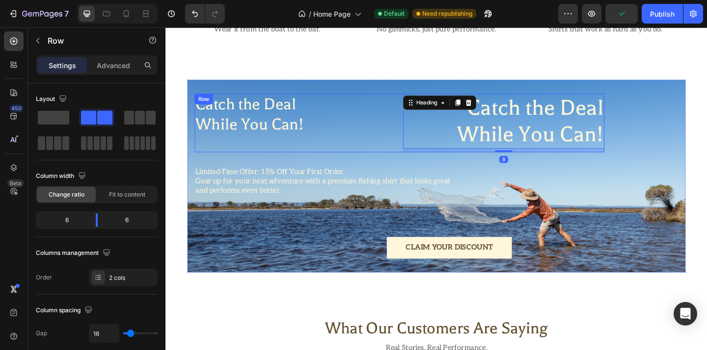
click at [282, 158] on div "Catch the Deal While You Can! Heading" at bounding box center [306, 132] width 219 height 64
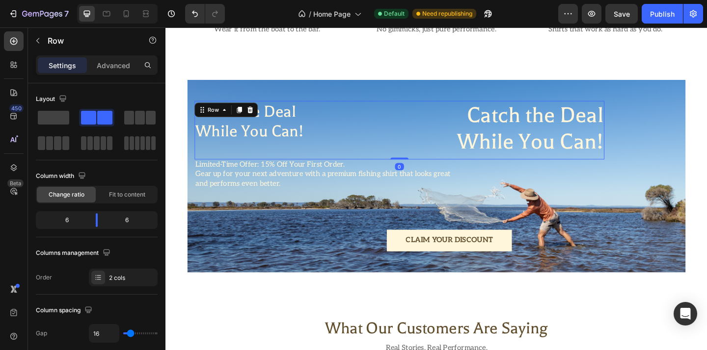
drag, startPoint x: 422, startPoint y: 179, endPoint x: 416, endPoint y: 107, distance: 71.4
click at [416, 107] on div "Catch the Deal While You Can! Heading Catch the Deal While You Can! Heading Row…" at bounding box center [420, 139] width 446 height 64
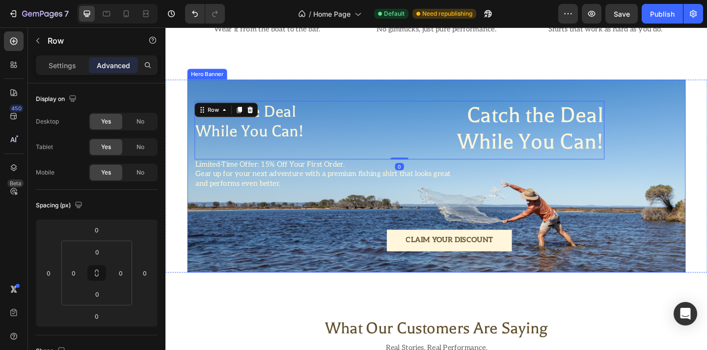
click at [338, 211] on div "Catch the Deal While You Can! Heading Catch the Deal While You Can! Heading Row…" at bounding box center [420, 189] width 446 height 164
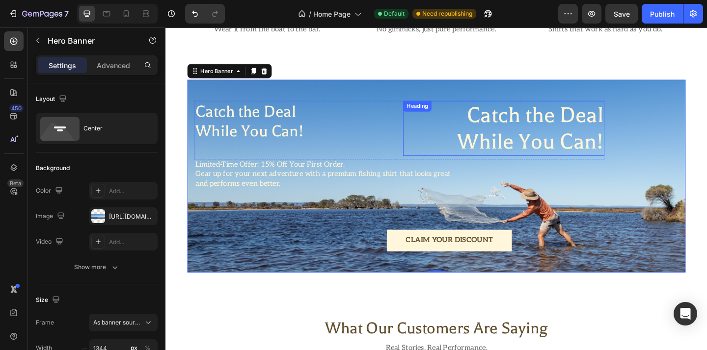
click at [530, 121] on p "Catch the Deal While You Can!" at bounding box center [532, 137] width 217 height 58
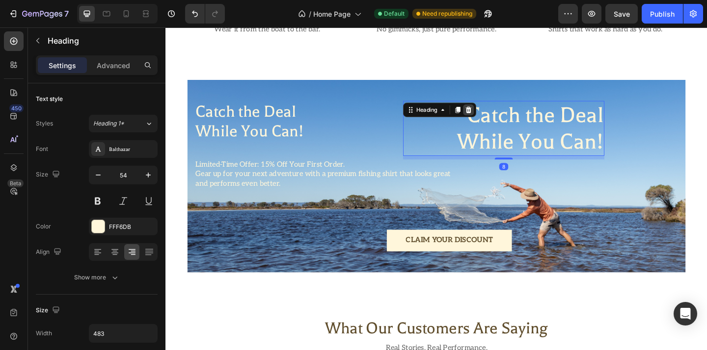
click at [498, 113] on icon at bounding box center [495, 117] width 8 height 8
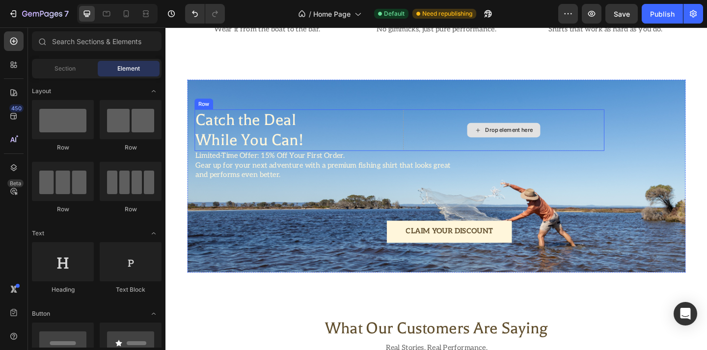
click at [482, 153] on div "Drop element here" at bounding box center [532, 139] width 219 height 45
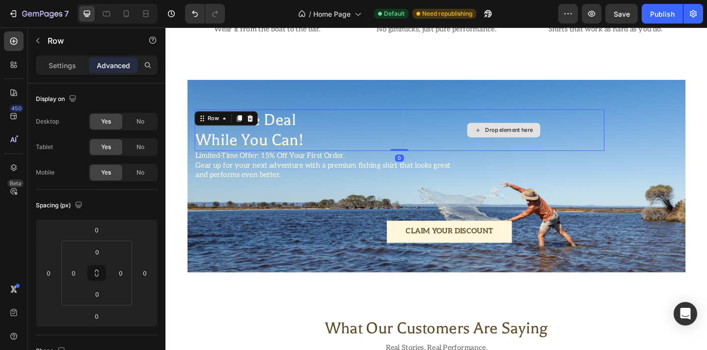
click at [491, 153] on div "Drop element here" at bounding box center [532, 139] width 219 height 45
click at [532, 184] on p "and performs even better." at bounding box center [420, 189] width 444 height 10
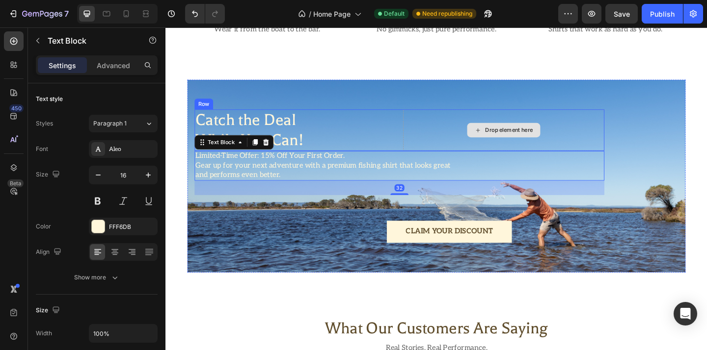
click at [625, 143] on div "Drop element here" at bounding box center [532, 139] width 219 height 45
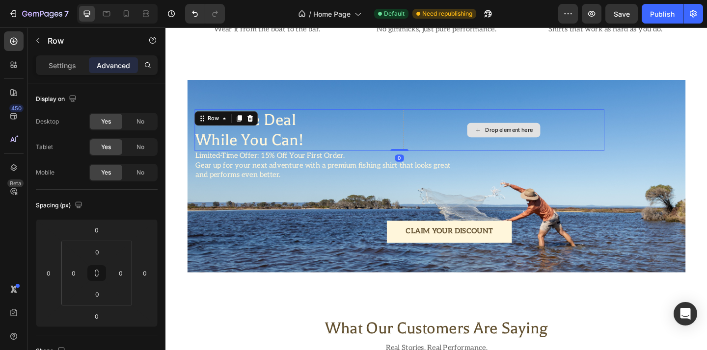
click at [631, 140] on div "Drop element here" at bounding box center [532, 139] width 219 height 45
click at [554, 136] on div "Drop element here" at bounding box center [539, 139] width 52 height 8
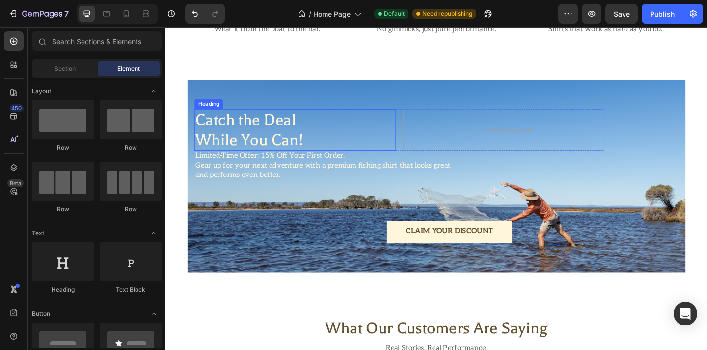
click at [420, 130] on div "Catch the Deal While You Can! Heading Drop element here Row" at bounding box center [420, 139] width 446 height 45
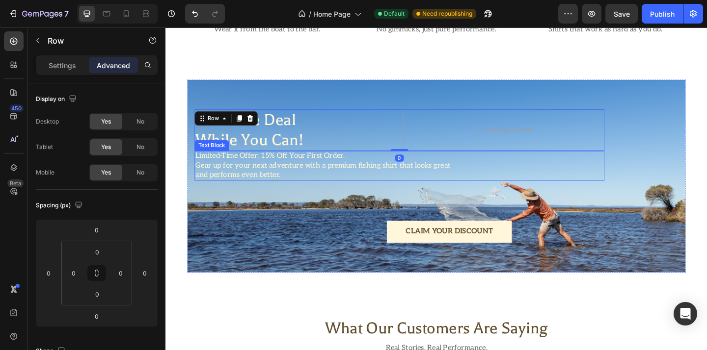
click at [424, 179] on p "Gear up for your next adventure with a premium fishing shirt that looks great" at bounding box center [420, 178] width 444 height 10
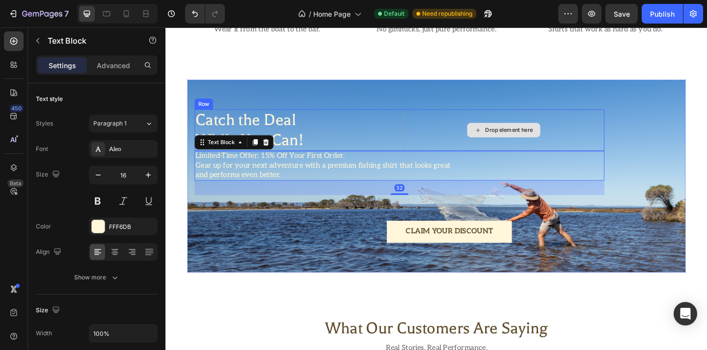
click at [442, 147] on div "Drop element here" at bounding box center [532, 139] width 219 height 45
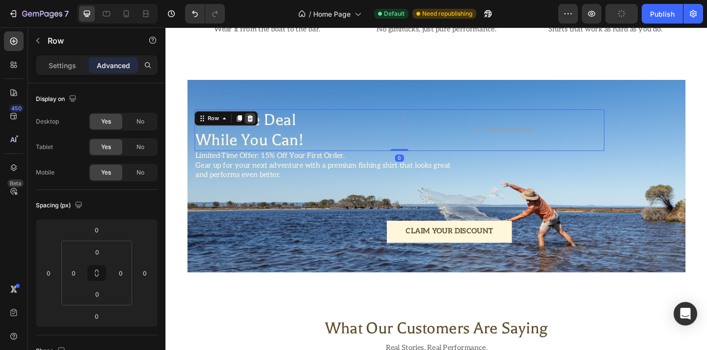
click at [253, 124] on icon at bounding box center [257, 127] width 8 height 8
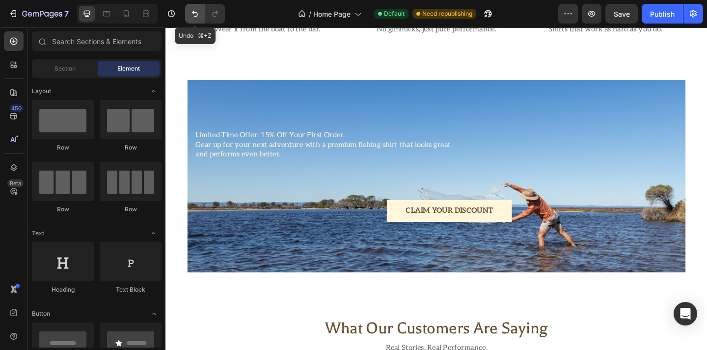
click at [191, 17] on icon "Undo/Redo" at bounding box center [195, 14] width 10 height 10
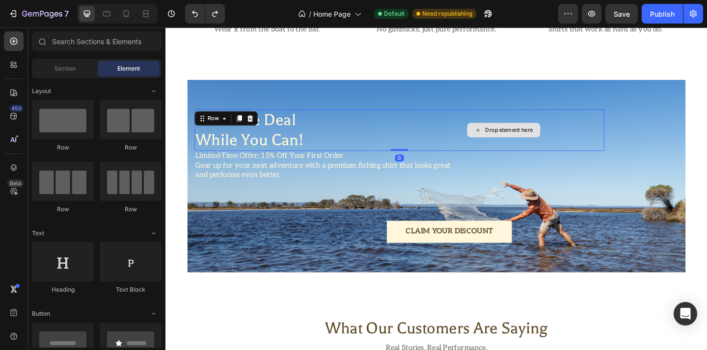
click at [481, 159] on div "Drop element here" at bounding box center [532, 139] width 219 height 45
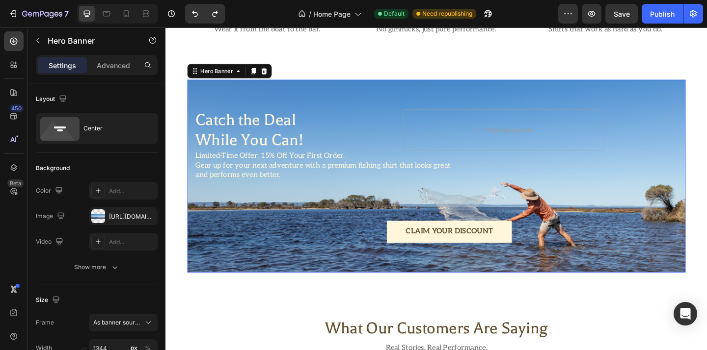
click at [661, 136] on div "Catch the Deal While You Can! Heading Drop element here Row Limited-Time Offer:…" at bounding box center [460, 189] width 542 height 149
click at [604, 204] on div "Catch the Deal While You Can! Heading Drop element here Row Limited-Time Offer:…" at bounding box center [420, 189] width 446 height 145
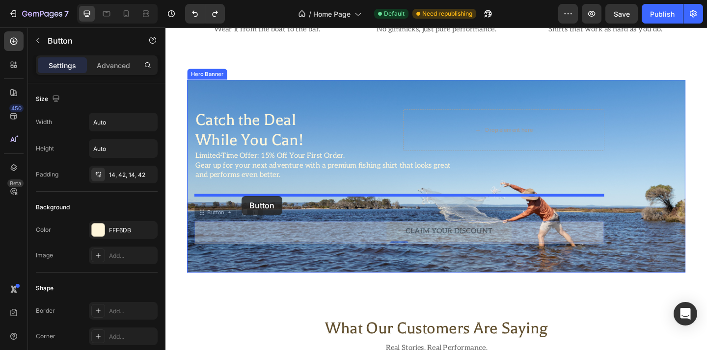
drag, startPoint x: 410, startPoint y: 245, endPoint x: 248, endPoint y: 211, distance: 165.4
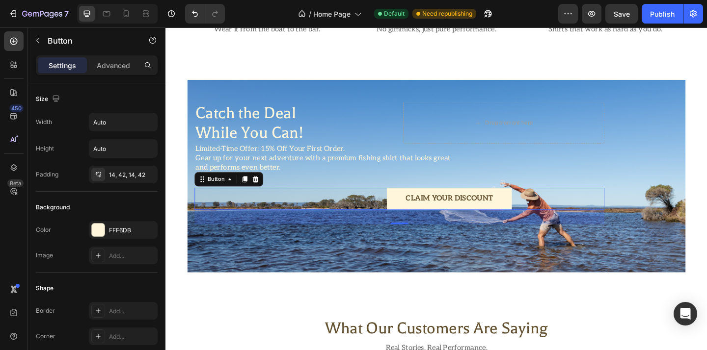
click at [387, 217] on div "Claim Your Discount Button 0" at bounding box center [420, 214] width 446 height 24
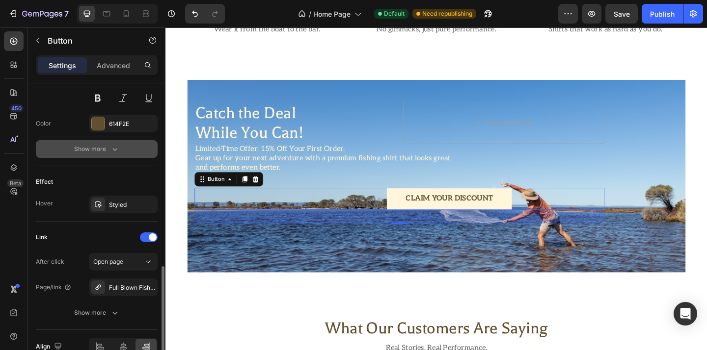
scroll to position [485, 0]
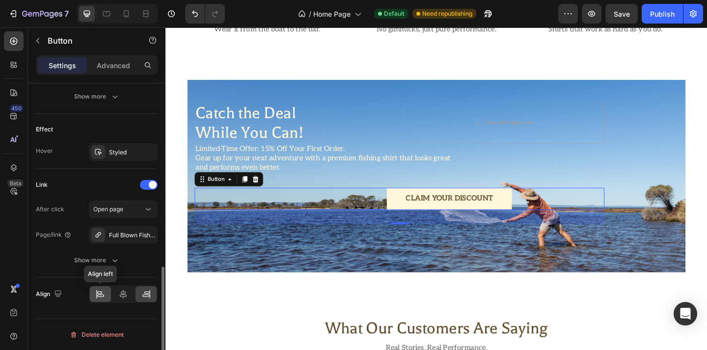
click at [106, 292] on div at bounding box center [100, 295] width 21 height 16
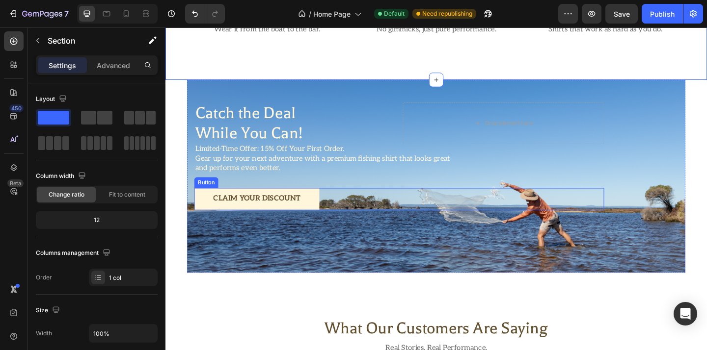
click at [569, 177] on p "and performs even better." at bounding box center [420, 181] width 444 height 10
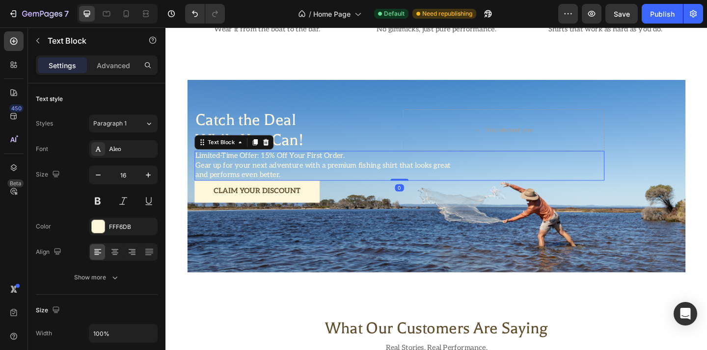
drag, startPoint x: 423, startPoint y: 199, endPoint x: 423, endPoint y: 179, distance: 20.1
click at [423, 179] on div "Limited-Time Offer: 15% Off Your First Order. Gear up for your next adventure w…" at bounding box center [420, 178] width 446 height 32
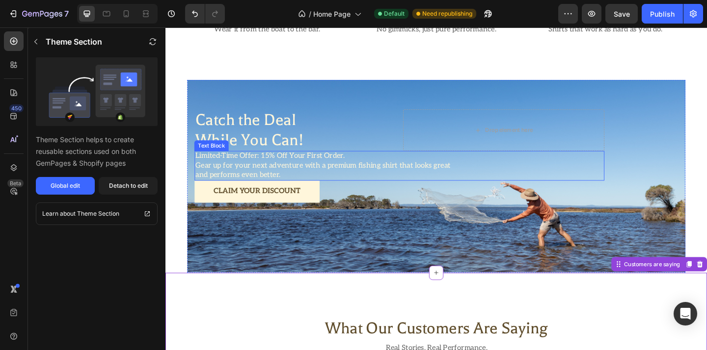
click at [383, 188] on p "and performs even better." at bounding box center [420, 189] width 444 height 10
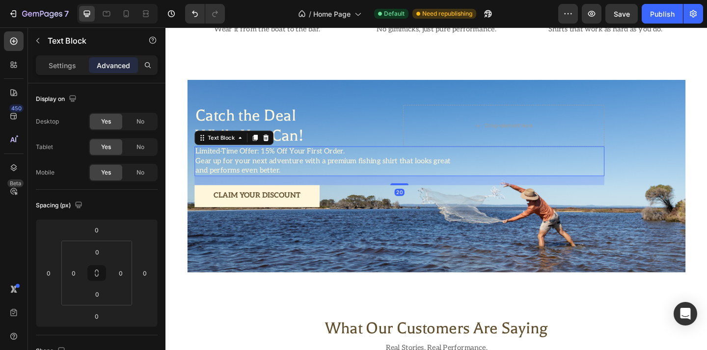
drag, startPoint x: 423, startPoint y: 193, endPoint x: 423, endPoint y: 203, distance: 9.8
click at [423, 189] on div "20" at bounding box center [420, 189] width 446 height 0
type input "20"
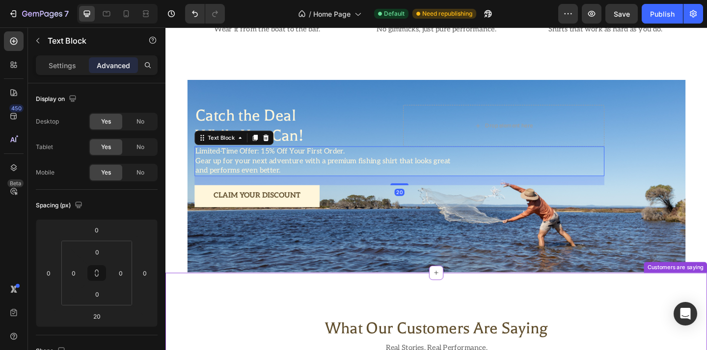
click at [304, 350] on h2 "What Our Customers Are Saying" at bounding box center [460, 355] width 542 height 24
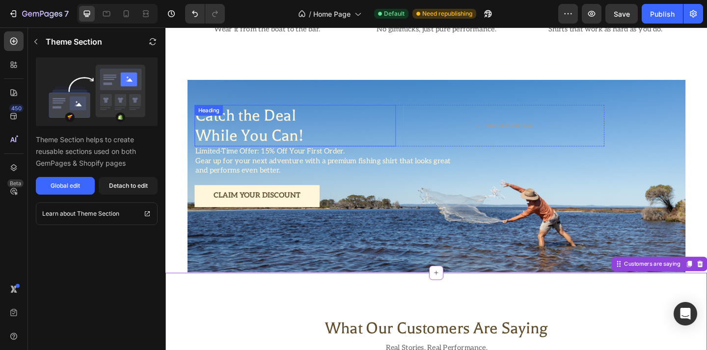
click at [284, 139] on h2 "Catch the Deal While You Can!" at bounding box center [306, 134] width 219 height 45
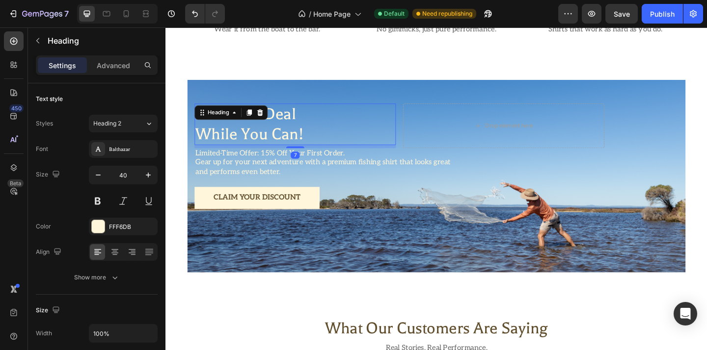
click at [305, 158] on div "Catch the Deal While You Can! Heading 7 Drop element here Row Limited-Time Offe…" at bounding box center [420, 189] width 446 height 158
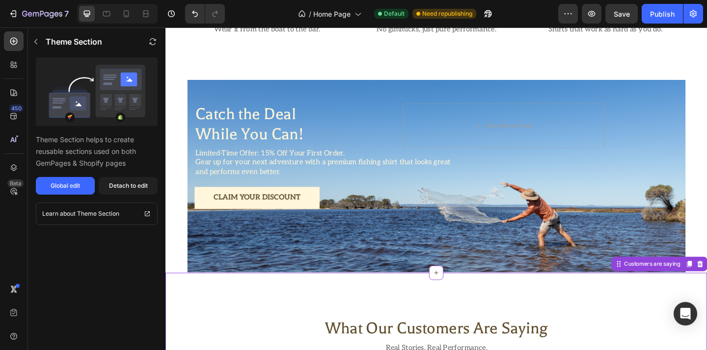
click at [290, 350] on h2 "What Our Customers Are Saying" at bounding box center [460, 355] width 542 height 24
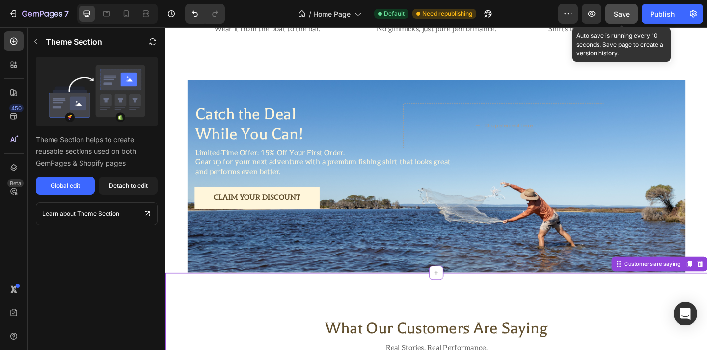
click at [608, 18] on button "Save" at bounding box center [621, 14] width 32 height 20
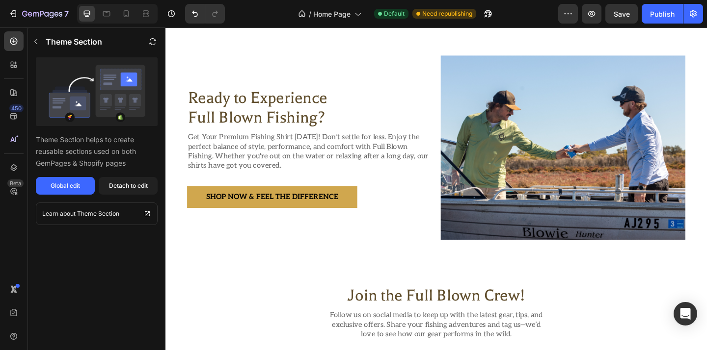
scroll to position [2143, 0]
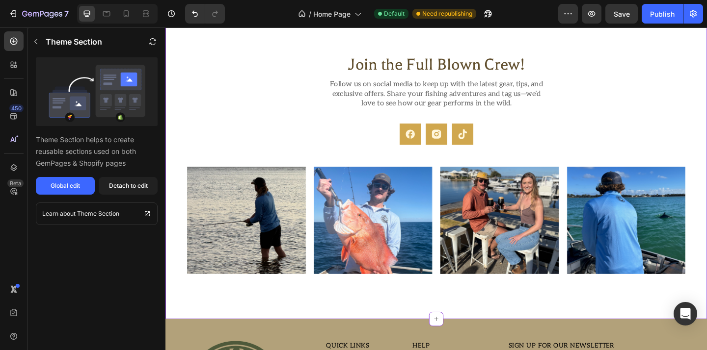
click at [490, 140] on icon at bounding box center [488, 143] width 9 height 11
click at [78, 179] on button "Global edit" at bounding box center [65, 186] width 59 height 18
click at [666, 15] on div "Publish" at bounding box center [662, 14] width 25 height 10
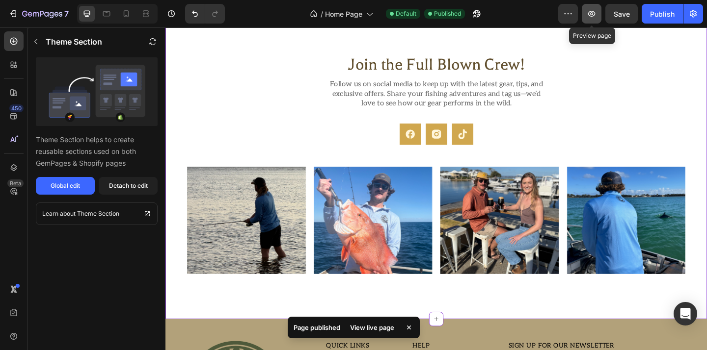
click at [593, 16] on icon "button" at bounding box center [591, 14] width 10 height 10
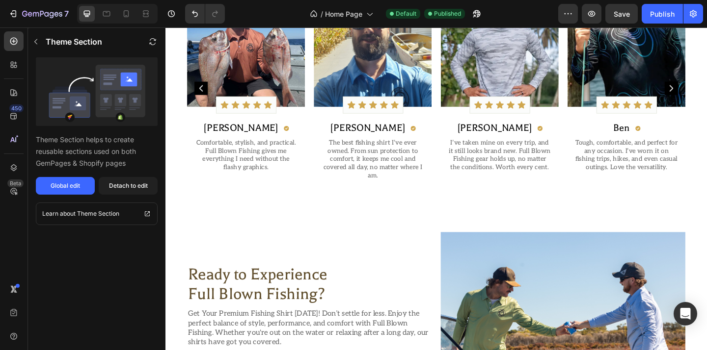
scroll to position [1576, 0]
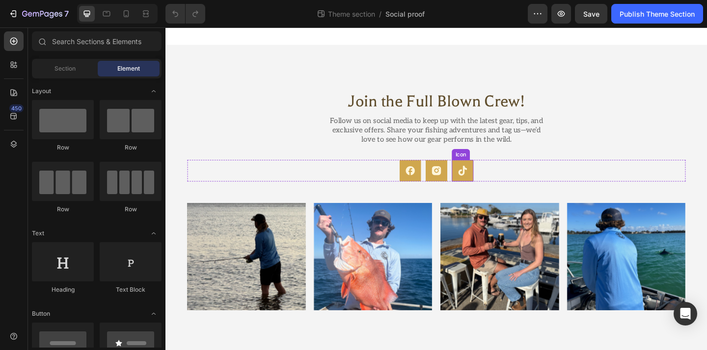
click at [484, 189] on rect at bounding box center [488, 184] width 24 height 24
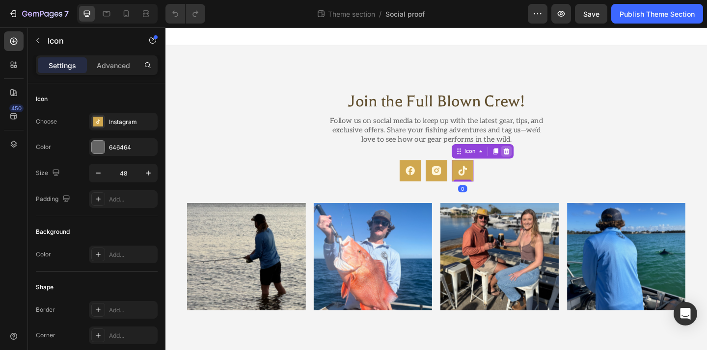
click at [537, 159] on icon at bounding box center [536, 162] width 8 height 8
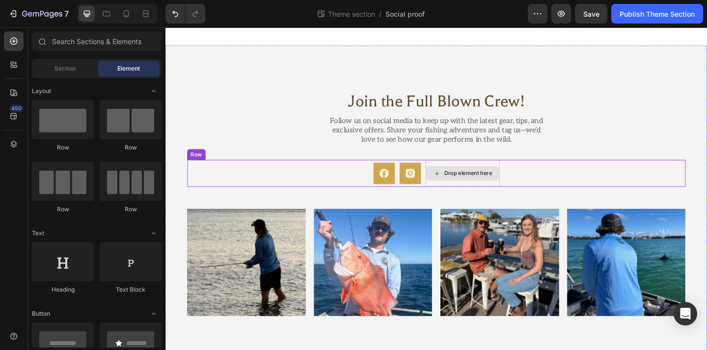
click at [519, 177] on div "Drop element here" at bounding box center [488, 186] width 80 height 29
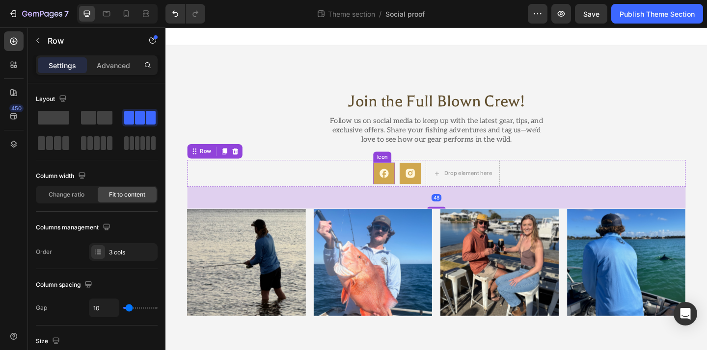
click at [390, 189] on div "Icon Icon Drop element here Row 48" at bounding box center [460, 186] width 542 height 29
click at [372, 190] on div "Icon Icon Drop element here Row 48" at bounding box center [460, 186] width 542 height 29
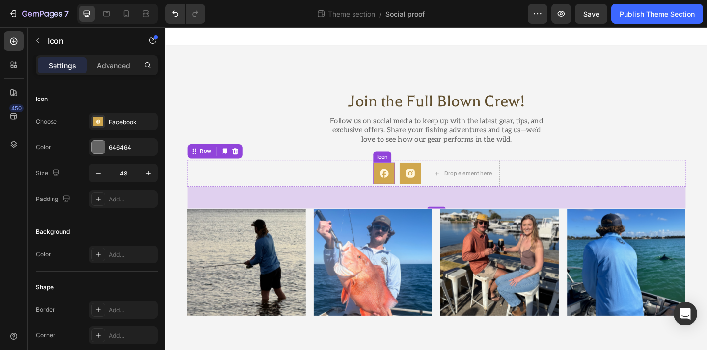
click at [409, 187] on rect at bounding box center [403, 187] width 24 height 24
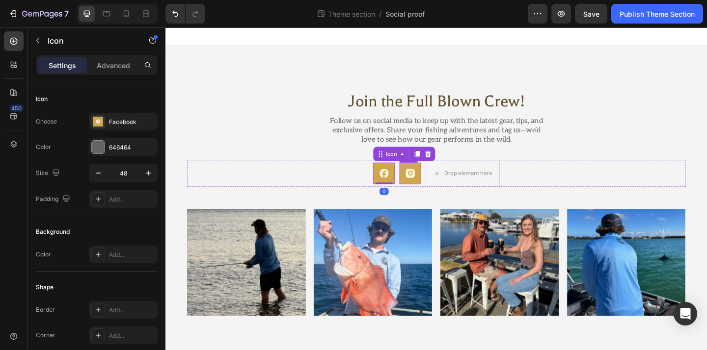
click at [429, 187] on icon at bounding box center [431, 187] width 10 height 10
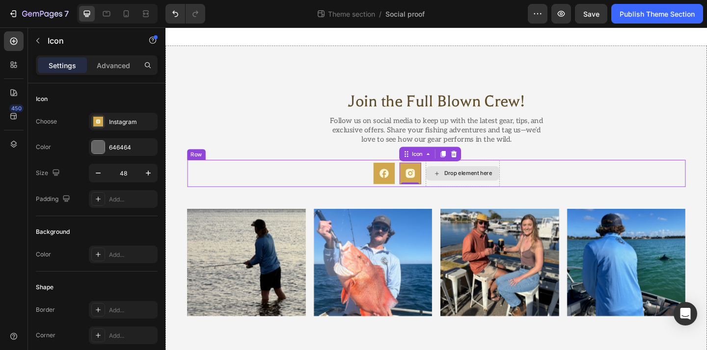
click at [489, 184] on div "Drop element here" at bounding box center [494, 187] width 52 height 8
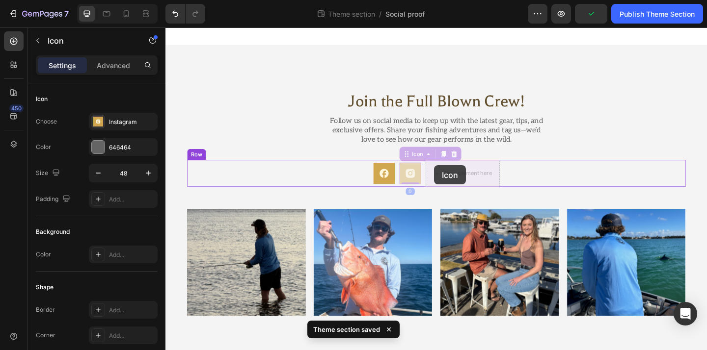
drag, startPoint x: 431, startPoint y: 178, endPoint x: 457, endPoint y: 177, distance: 25.5
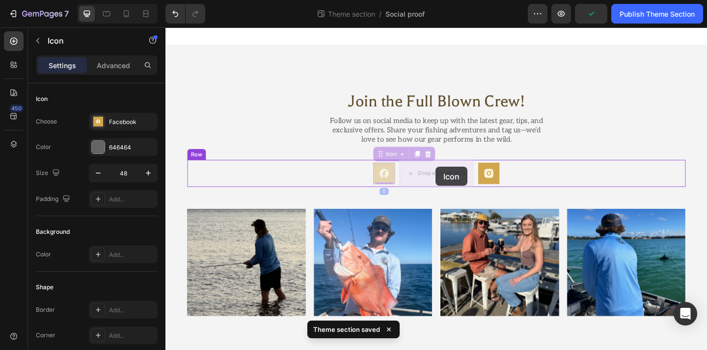
drag, startPoint x: 411, startPoint y: 179, endPoint x: 458, endPoint y: 179, distance: 47.6
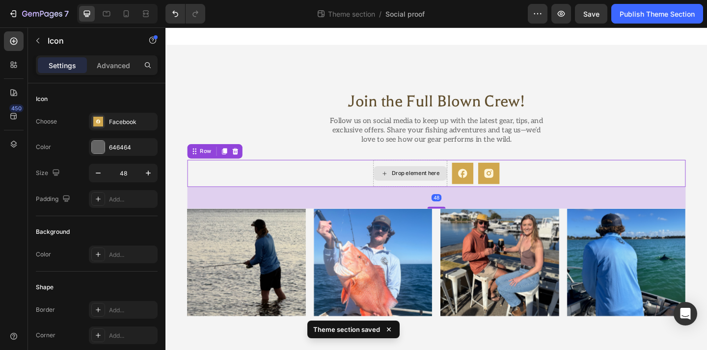
click at [444, 177] on div "Drop element here" at bounding box center [431, 186] width 80 height 29
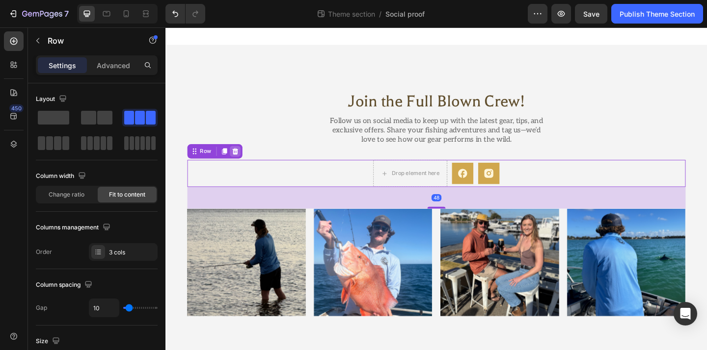
click at [243, 161] on icon at bounding box center [241, 162] width 8 height 8
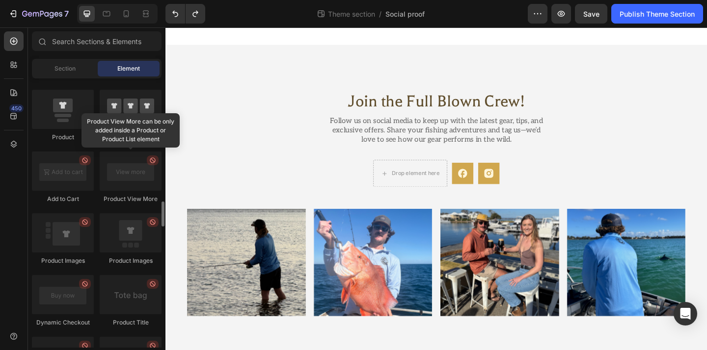
scroll to position [1322, 0]
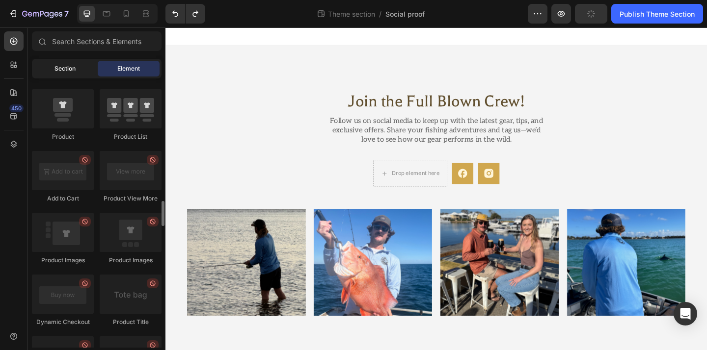
click at [72, 74] on div "Section" at bounding box center [65, 69] width 62 height 16
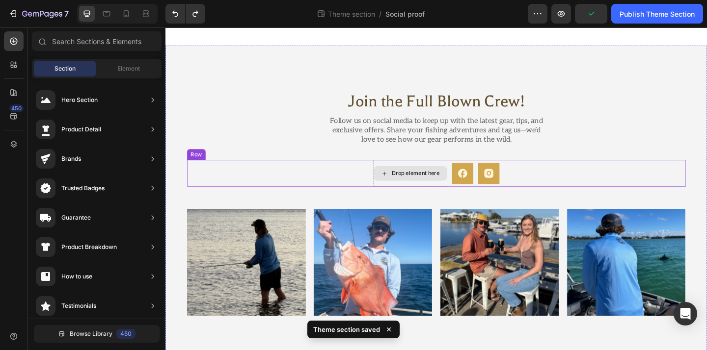
click at [470, 193] on div "Drop element here" at bounding box center [431, 186] width 80 height 29
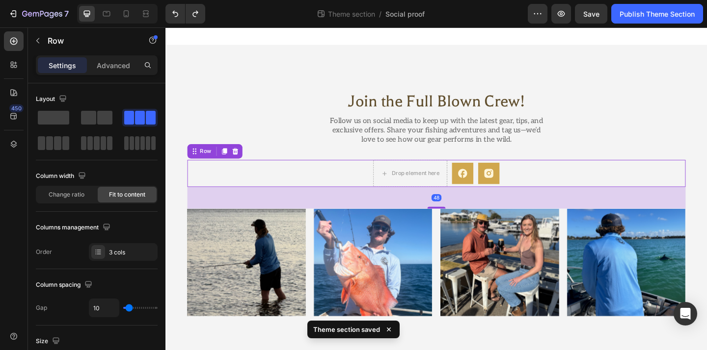
click at [470, 172] on div "Drop element here" at bounding box center [431, 186] width 80 height 29
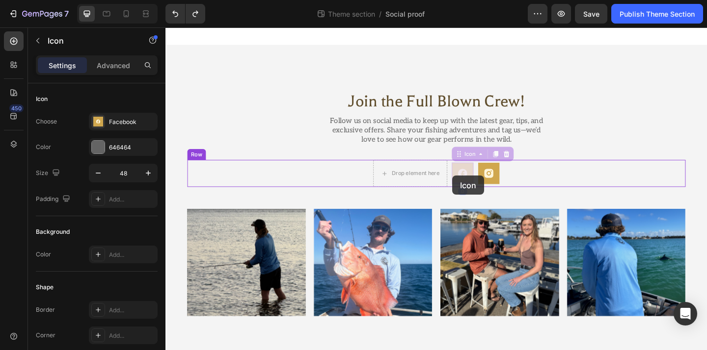
drag, startPoint x: 483, startPoint y: 178, endPoint x: 477, endPoint y: 187, distance: 10.6
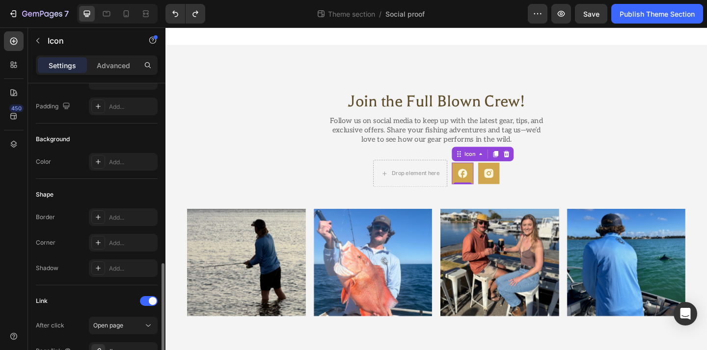
scroll to position [209, 0]
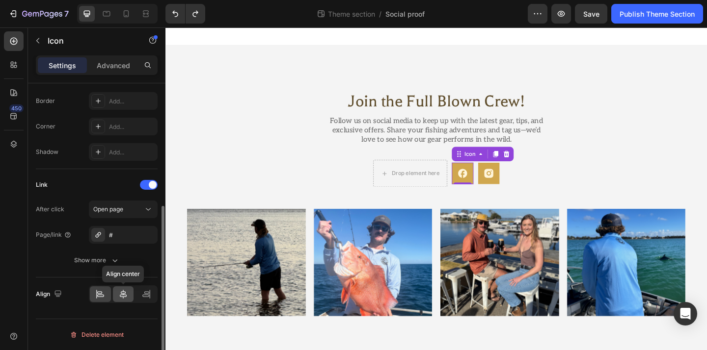
click at [122, 294] on icon at bounding box center [123, 295] width 10 height 10
click at [97, 293] on icon at bounding box center [97, 294] width 0 height 9
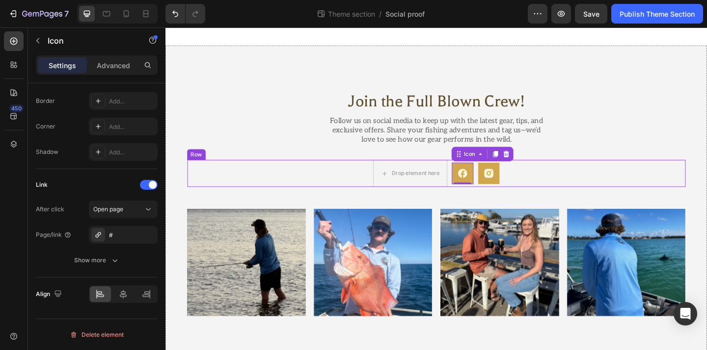
click at [524, 186] on rect at bounding box center [517, 187] width 24 height 24
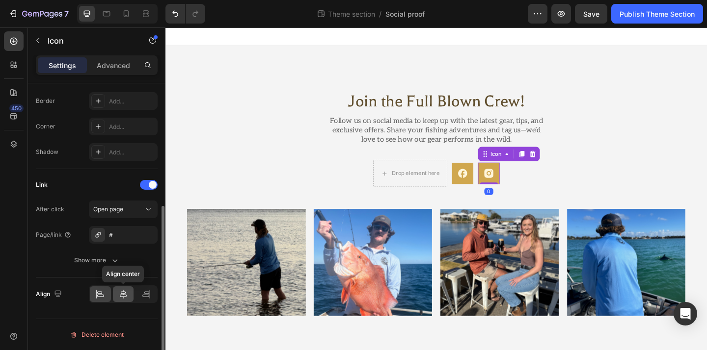
click at [132, 296] on div at bounding box center [123, 295] width 21 height 16
click at [140, 293] on div at bounding box center [145, 295] width 21 height 16
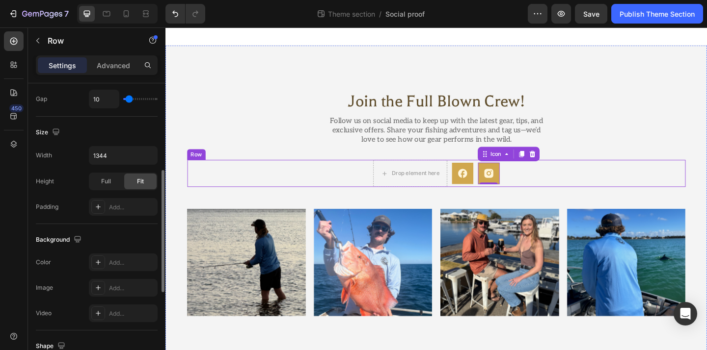
click at [472, 196] on div "Drop element here Icon Icon 0 Row" at bounding box center [460, 186] width 542 height 29
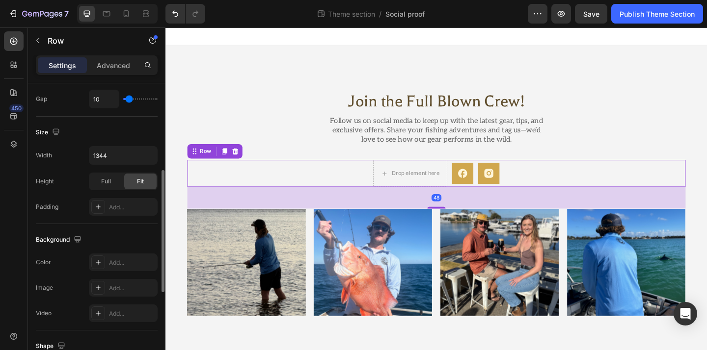
scroll to position [0, 0]
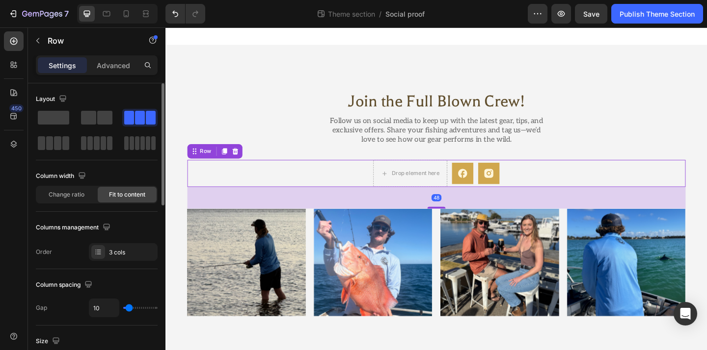
click at [550, 184] on div "Drop element here Icon Icon Row 48" at bounding box center [460, 186] width 542 height 29
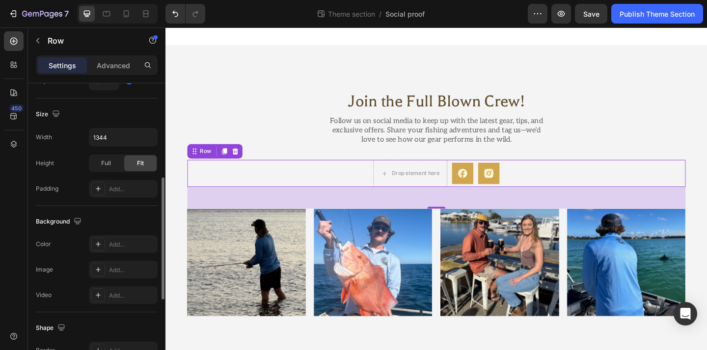
scroll to position [225, 0]
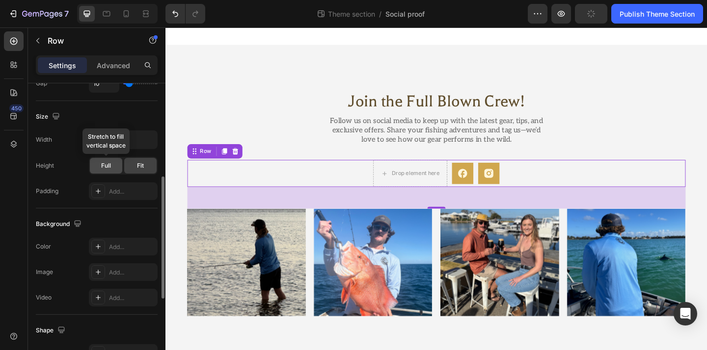
click at [117, 164] on div "Full" at bounding box center [106, 166] width 32 height 16
click at [135, 168] on div "Fit" at bounding box center [140, 166] width 32 height 16
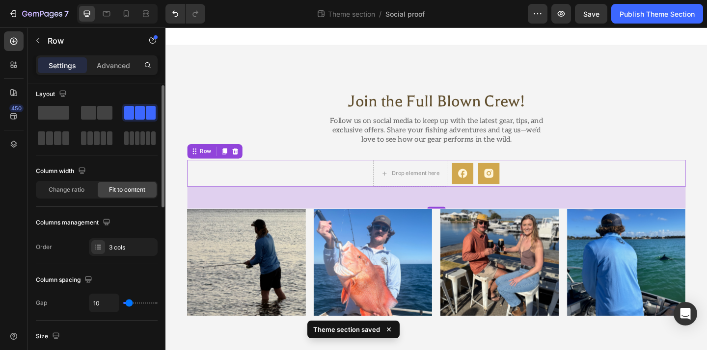
scroll to position [1, 0]
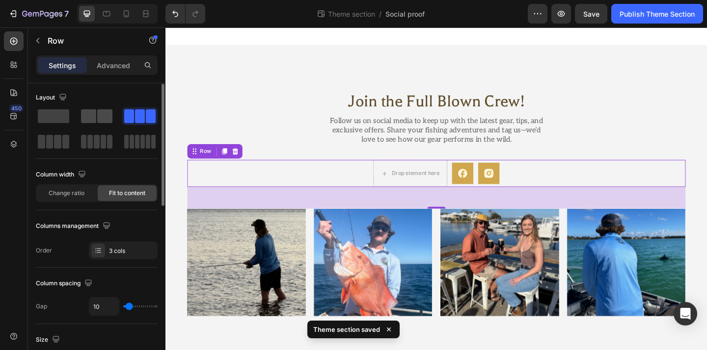
click at [98, 115] on span at bounding box center [104, 116] width 15 height 14
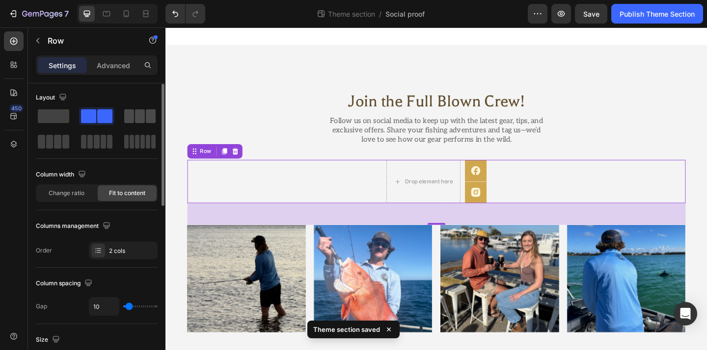
click at [124, 121] on span at bounding box center [129, 116] width 10 height 14
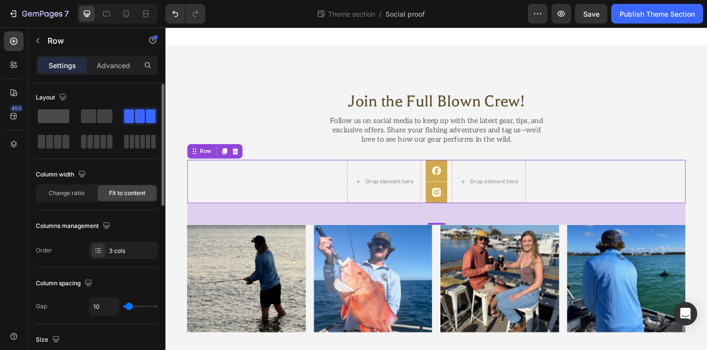
click at [63, 121] on span at bounding box center [53, 116] width 31 height 14
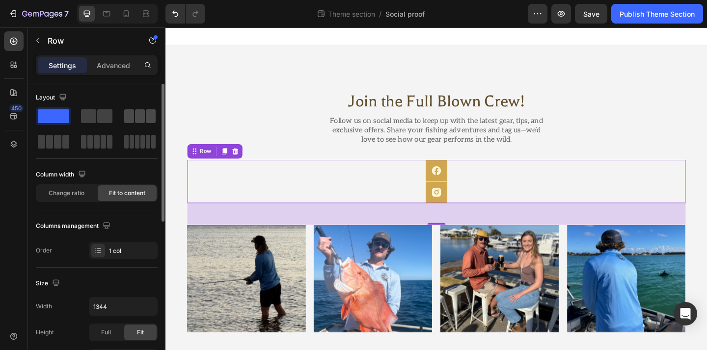
click at [126, 120] on span at bounding box center [129, 116] width 10 height 14
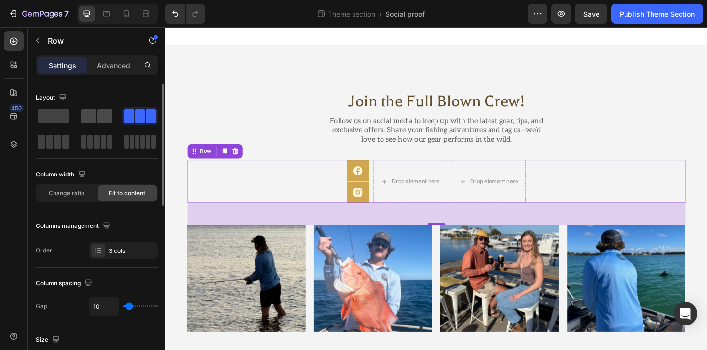
click at [108, 119] on span at bounding box center [104, 116] width 15 height 14
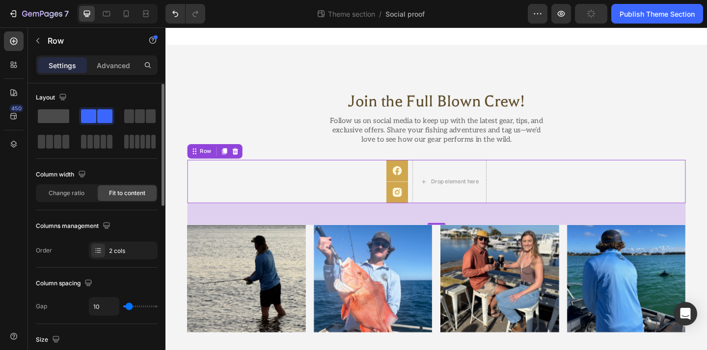
click at [58, 121] on span at bounding box center [53, 116] width 31 height 14
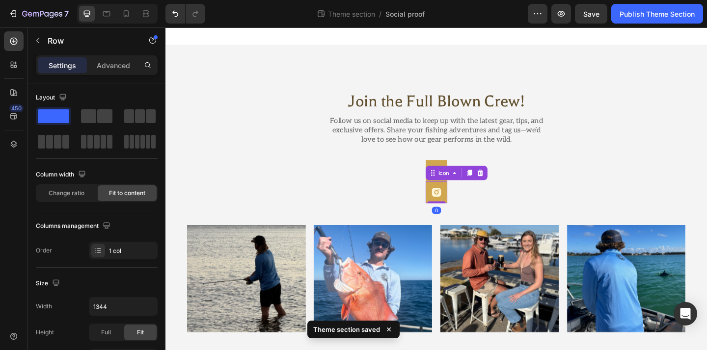
click at [454, 202] on rect at bounding box center [460, 207] width 24 height 24
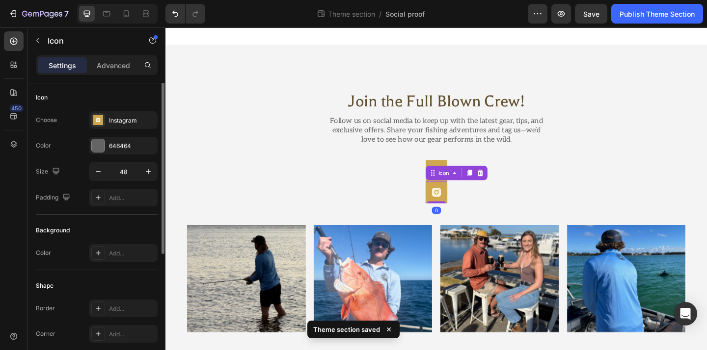
scroll to position [0, 0]
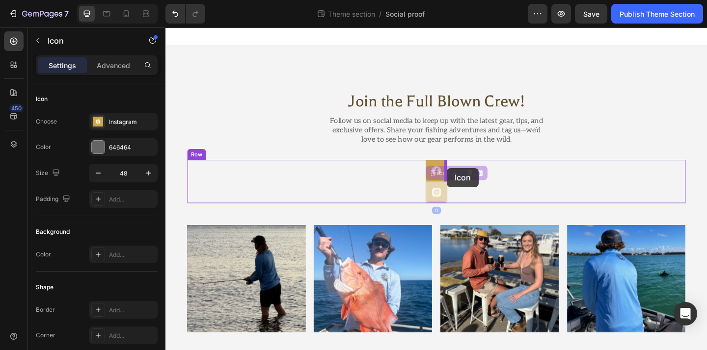
drag, startPoint x: 457, startPoint y: 185, endPoint x: 471, endPoint y: 181, distance: 15.1
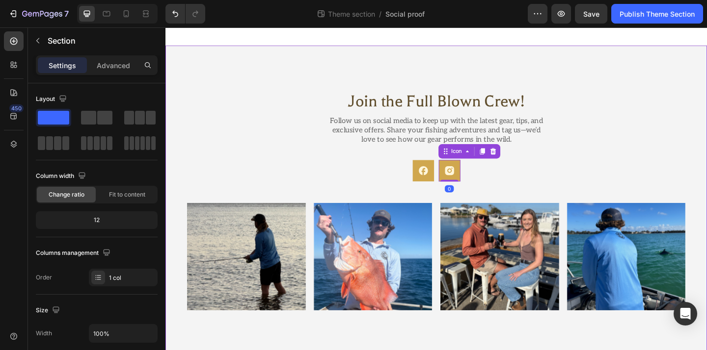
click at [528, 197] on div "Join the Full Blown Crew! Heading Follow us on social media to keep up with the…" at bounding box center [460, 215] width 542 height 239
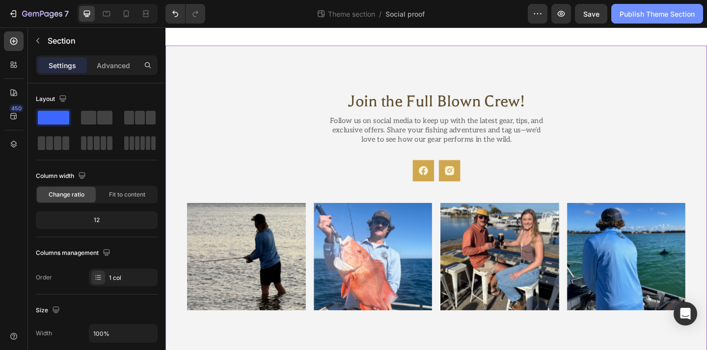
click at [632, 20] on button "Publish Theme Section" at bounding box center [657, 14] width 92 height 20
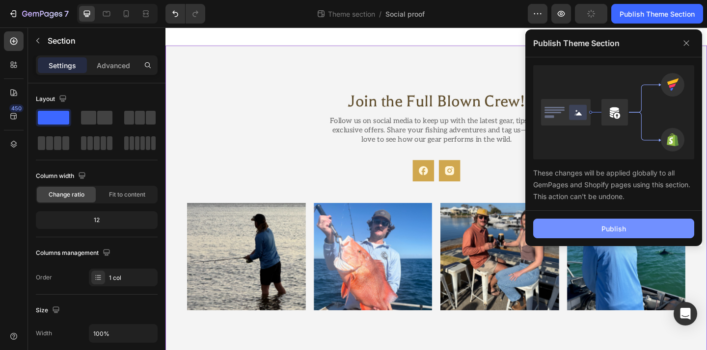
click at [577, 224] on button "Publish" at bounding box center [613, 229] width 161 height 20
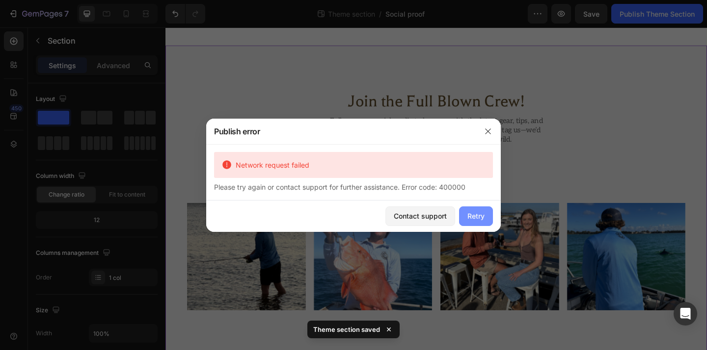
click at [467, 219] on div "Retry" at bounding box center [475, 216] width 17 height 10
